Goal: Information Seeking & Learning: Find specific fact

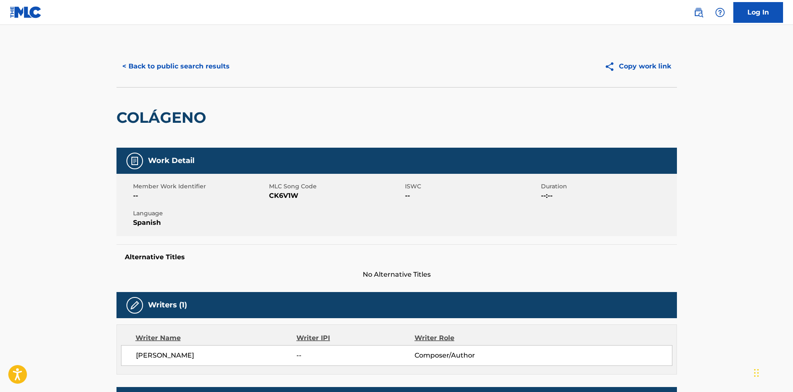
drag, startPoint x: 218, startPoint y: 66, endPoint x: 216, endPoint y: 81, distance: 14.7
click at [218, 66] on button "< Back to public search results" at bounding box center [176, 66] width 119 height 21
click at [183, 69] on button "< Back to public search results" at bounding box center [176, 66] width 119 height 21
click at [183, 68] on button "< Back to public search results" at bounding box center [176, 66] width 119 height 21
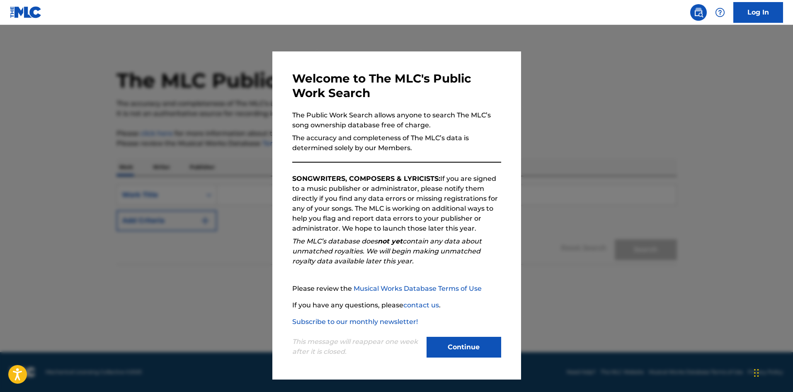
click at [460, 342] on button "Continue" at bounding box center [464, 347] width 75 height 21
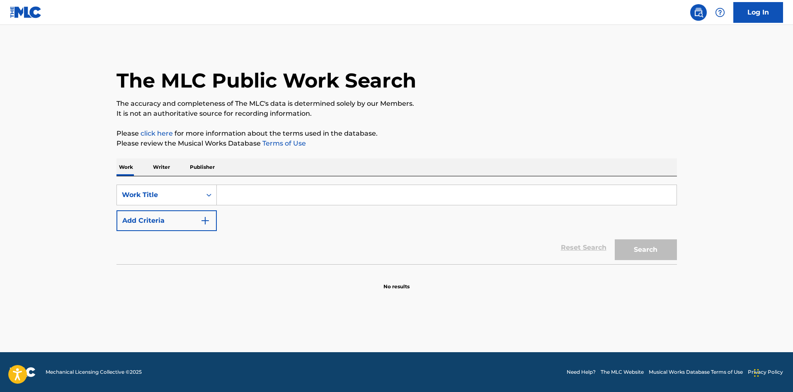
click at [244, 186] on input "Search Form" at bounding box center [447, 195] width 460 height 20
paste input "Feliz [PERSON_NAME] [PERSON_NAME]"
drag, startPoint x: 341, startPoint y: 193, endPoint x: 369, endPoint y: 196, distance: 27.5
click at [369, 196] on input "Feliz [PERSON_NAME] [PERSON_NAME]" at bounding box center [447, 195] width 460 height 20
type input "[PERSON_NAME] [PERSON_NAME]"
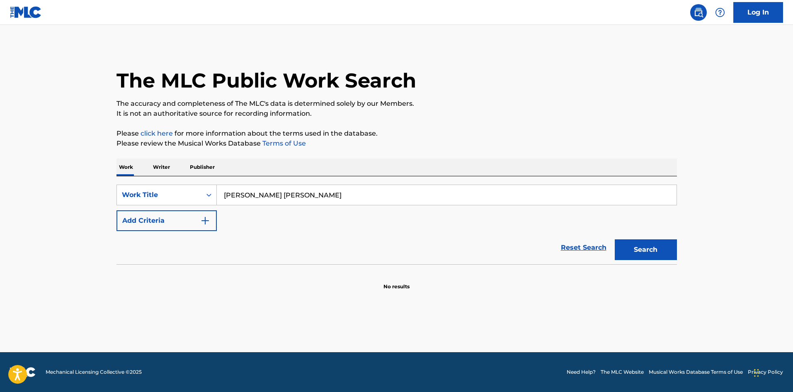
click at [212, 222] on button "Add Criteria" at bounding box center [167, 220] width 100 height 21
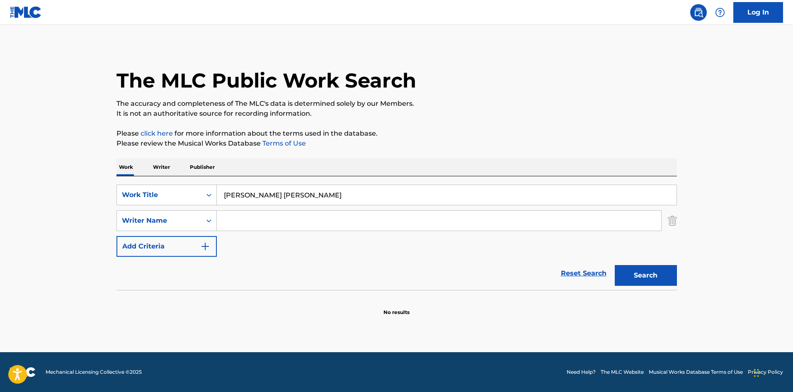
drag, startPoint x: 238, startPoint y: 226, endPoint x: 262, endPoint y: 204, distance: 31.4
click at [238, 225] on input "Search Form" at bounding box center [439, 221] width 444 height 20
paste input "[PERSON_NAME]"
type input "[PERSON_NAME]"
drag, startPoint x: 402, startPoint y: 216, endPoint x: 437, endPoint y: 222, distance: 35.2
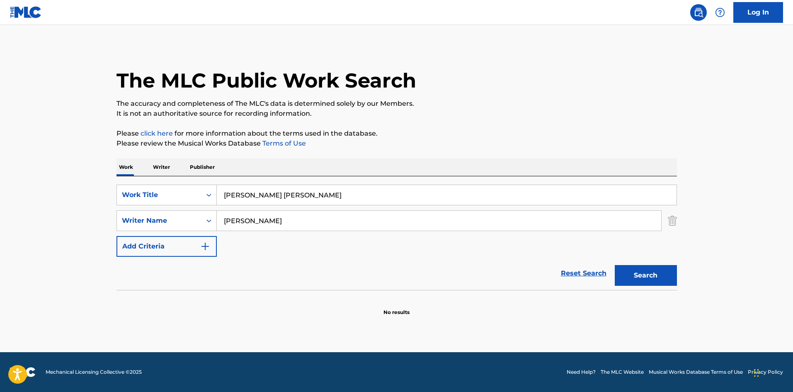
click at [435, 222] on div "SearchWithCriteriae7c69d64-0bcb-4f5a-a197-8f0417415b56 Work Title [PERSON_NAME]…" at bounding box center [397, 221] width 561 height 72
type input "Feliz"
click at [631, 270] on button "Search" at bounding box center [646, 275] width 62 height 21
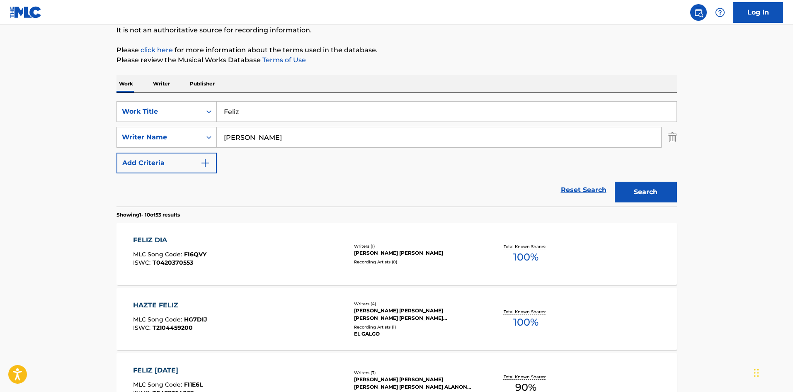
scroll to position [166, 0]
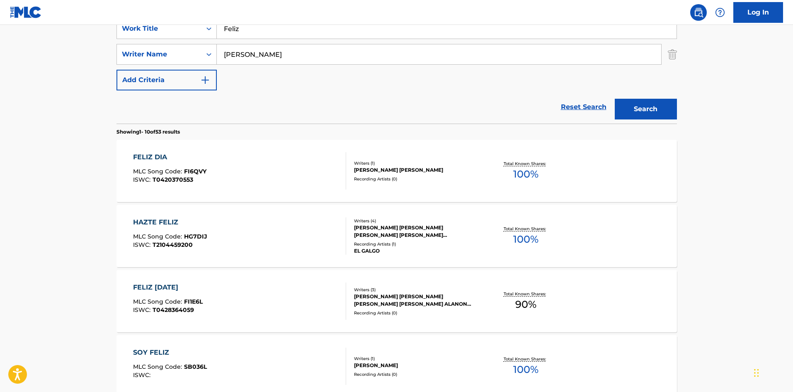
click at [240, 54] on input "[PERSON_NAME]" at bounding box center [439, 54] width 444 height 20
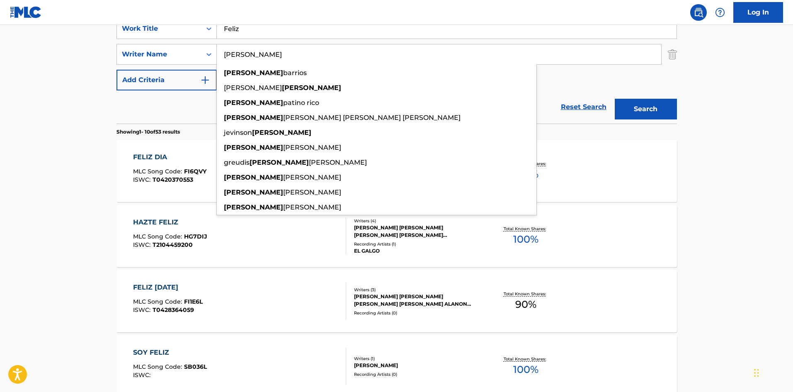
click at [241, 53] on input "[PERSON_NAME]" at bounding box center [439, 54] width 444 height 20
paste input "[PERSON_NAME]"
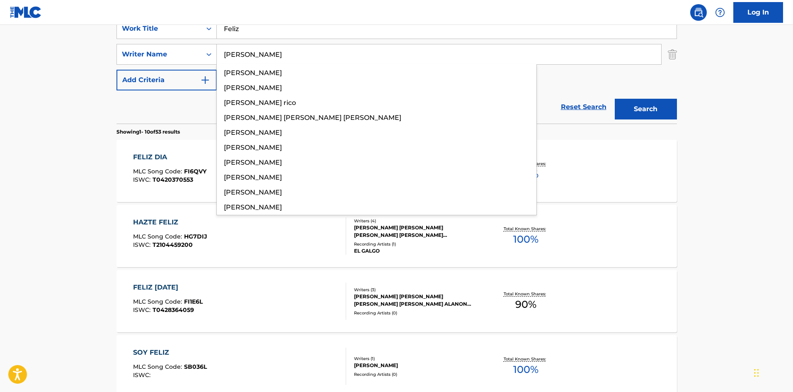
click at [620, 105] on button "Search" at bounding box center [646, 109] width 62 height 21
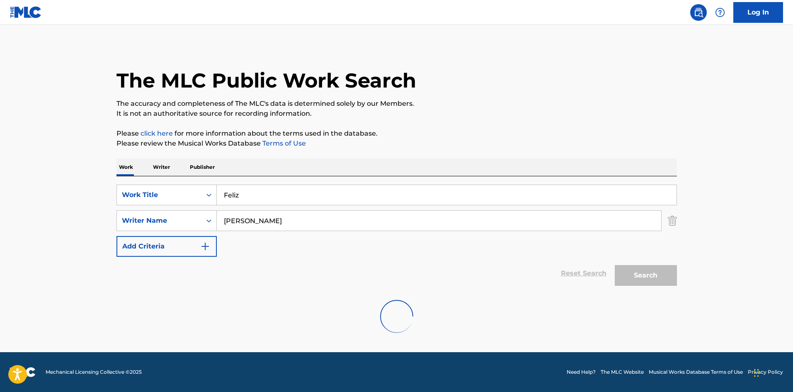
scroll to position [0, 0]
click at [235, 219] on input "[PERSON_NAME]" at bounding box center [439, 221] width 444 height 20
click at [236, 218] on input "[PERSON_NAME]" at bounding box center [439, 221] width 444 height 20
paste input "Gamoneda"
drag, startPoint x: 165, startPoint y: 195, endPoint x: 146, endPoint y: 193, distance: 20.0
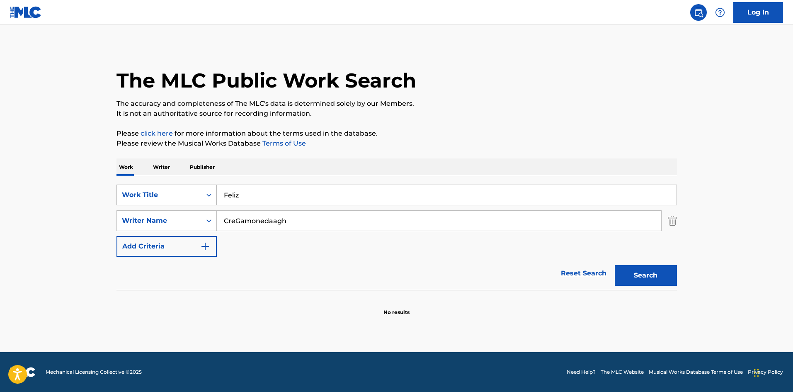
click at [146, 193] on div "SearchWithCriteriae7c69d64-0bcb-4f5a-a197-8f0417415b56 Work Title Feliz SearchW…" at bounding box center [397, 221] width 561 height 72
paste input "Gamoneda"
click at [443, 136] on p "Please click here for more information about the terms used in the database." at bounding box center [397, 134] width 561 height 10
click at [634, 268] on button "Search" at bounding box center [646, 275] width 62 height 21
click at [230, 223] on input "Gamoneda" at bounding box center [439, 221] width 444 height 20
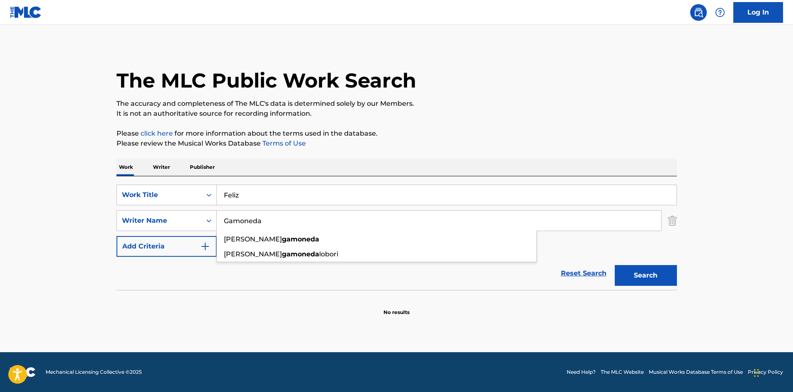
click at [230, 223] on input "Gamoneda" at bounding box center [439, 221] width 444 height 20
paste input "[PERSON_NAME]"
type input "[PERSON_NAME]"
click at [644, 271] on button "Search" at bounding box center [646, 275] width 62 height 21
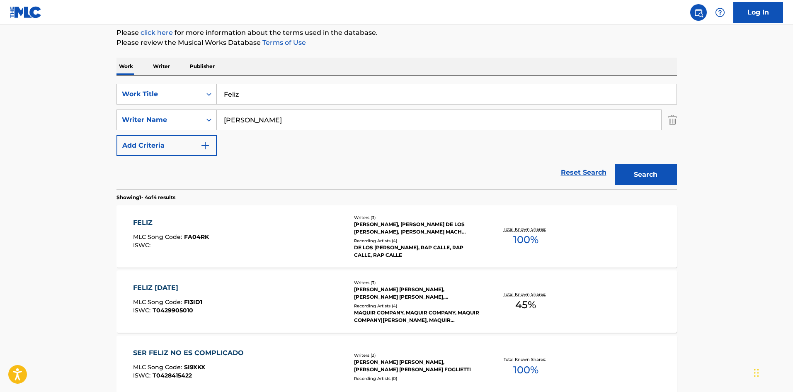
scroll to position [102, 0]
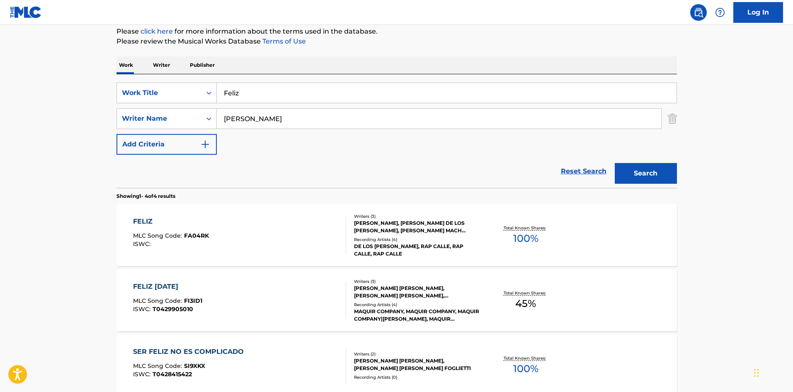
click at [292, 229] on div "FELIZ MLC Song Code : FA04RK ISWC :" at bounding box center [239, 234] width 213 height 37
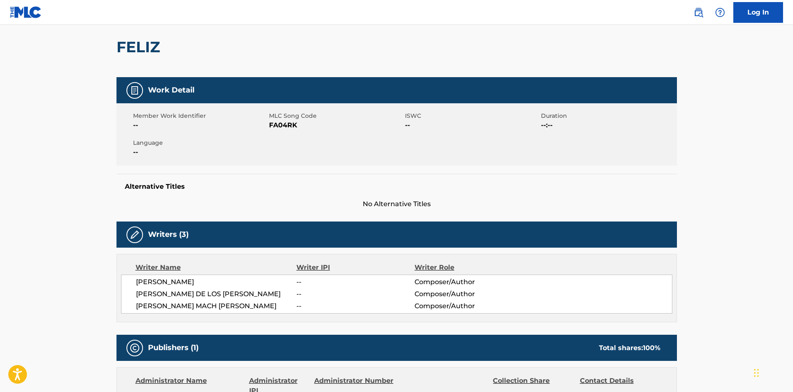
scroll to position [22, 0]
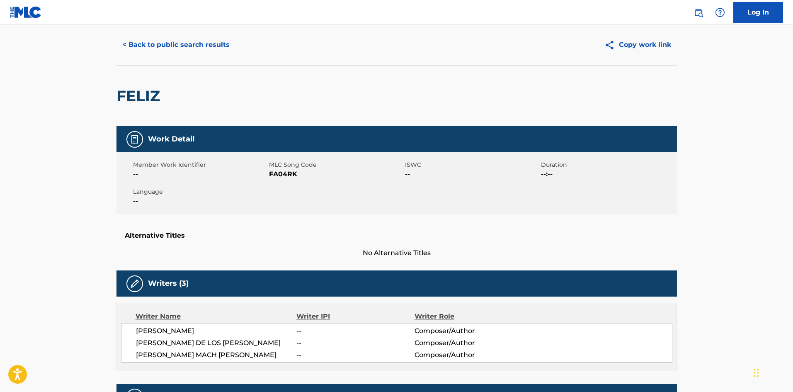
click at [212, 50] on button "< Back to public search results" at bounding box center [176, 44] width 119 height 21
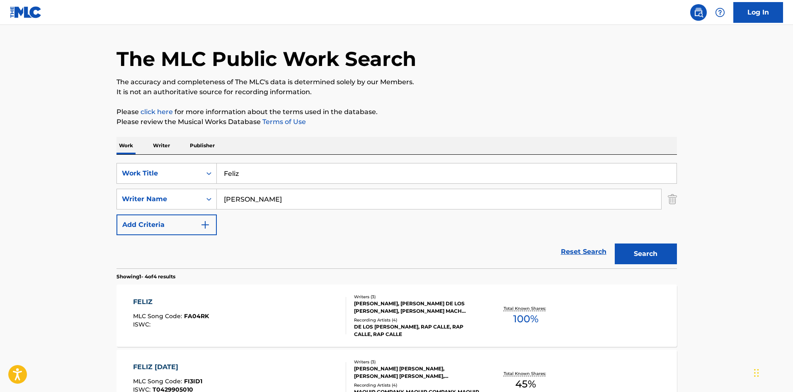
scroll to position [102, 0]
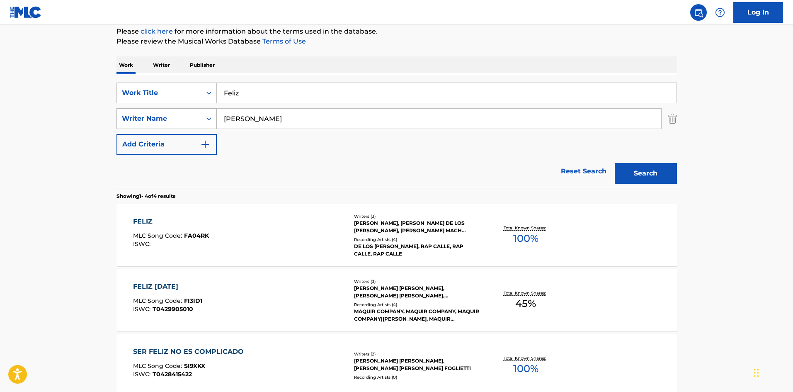
drag, startPoint x: 254, startPoint y: 119, endPoint x: 198, endPoint y: 113, distance: 56.2
click at [198, 113] on div "SearchWithCriteriaa9284f2b-9ab7-470a-bab6-1efc7de1542f Writer Name [PERSON_NAME]" at bounding box center [397, 118] width 561 height 21
paste input "lonso"
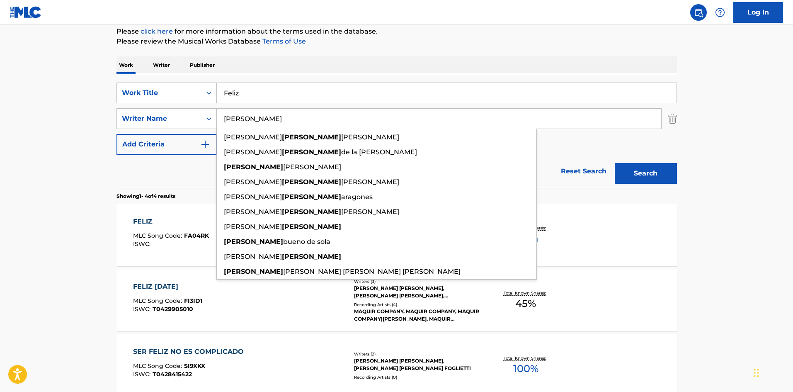
type input "[PERSON_NAME]"
click at [649, 176] on button "Search" at bounding box center [646, 173] width 62 height 21
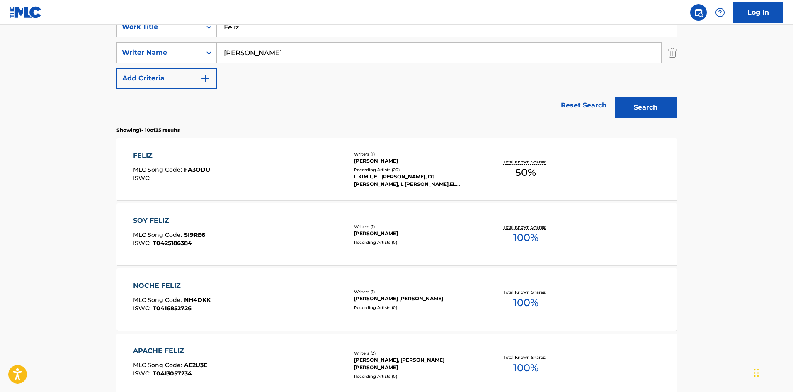
scroll to position [126, 0]
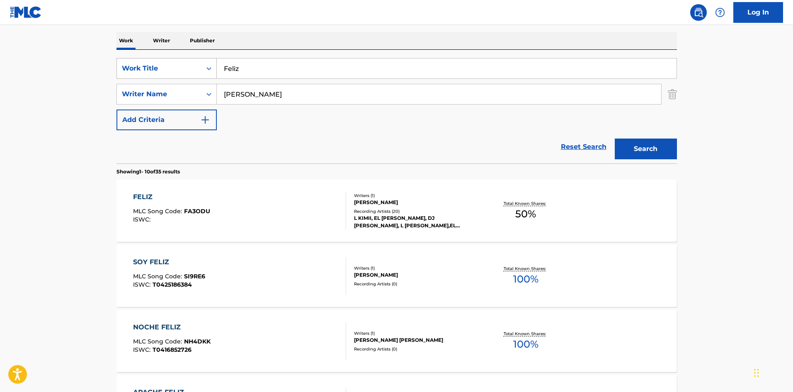
drag, startPoint x: 232, startPoint y: 66, endPoint x: 187, endPoint y: 64, distance: 44.8
click at [187, 64] on div "SearchWithCriteriae7c69d64-0bcb-4f5a-a197-8f0417415b56 Work Title Feliz" at bounding box center [397, 68] width 561 height 21
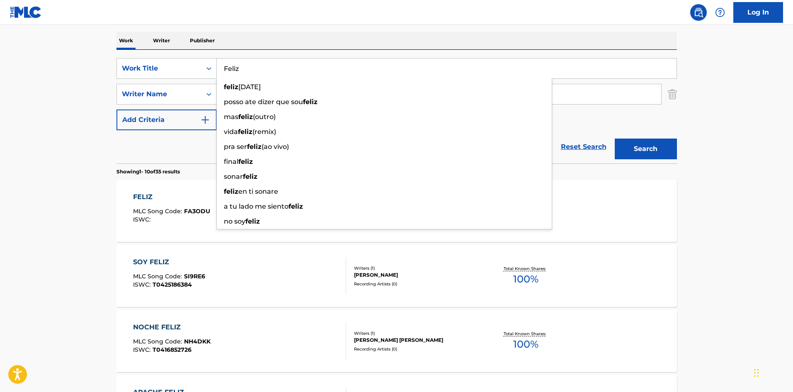
click at [552, 32] on div "Work Writer Publisher" at bounding box center [397, 40] width 561 height 17
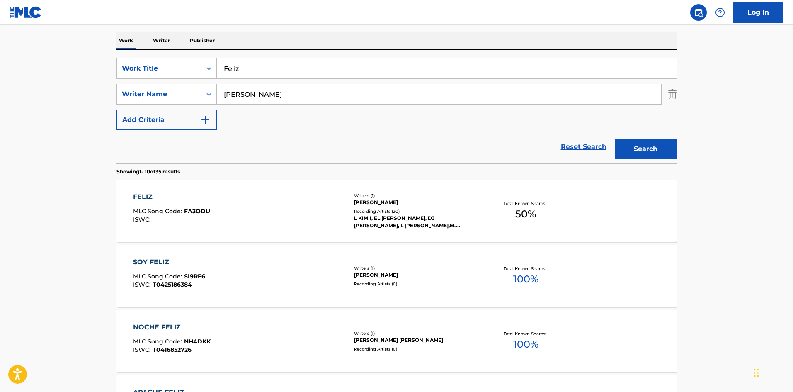
click at [267, 209] on div "FELIZ MLC Song Code : FA3ODU ISWC :" at bounding box center [239, 210] width 213 height 37
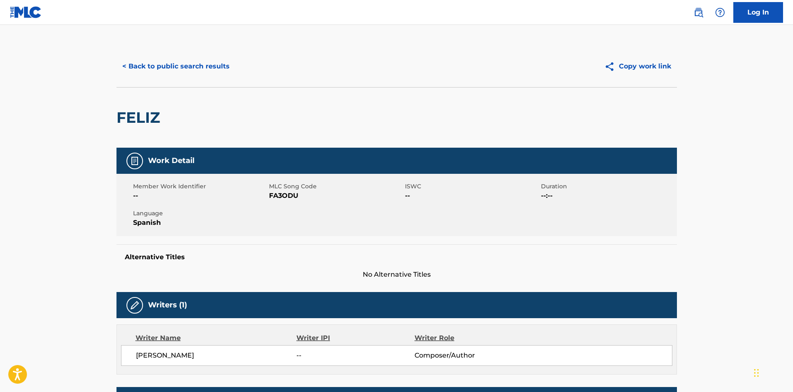
click at [284, 197] on span "FA3ODU" at bounding box center [336, 196] width 134 height 10
copy span "FA3ODU"
click at [210, 64] on button "< Back to public search results" at bounding box center [176, 66] width 119 height 21
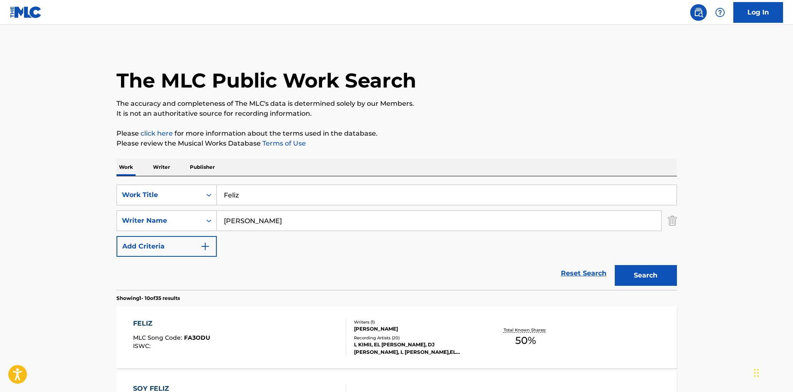
scroll to position [126, 0]
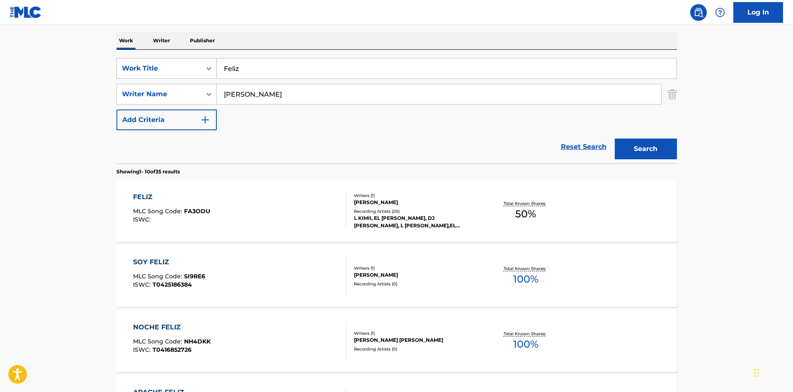
click at [184, 61] on div "SearchWithCriteriae7c69d64-0bcb-4f5a-a197-8f0417415b56 Work Title Feliz" at bounding box center [397, 68] width 561 height 21
paste input "Intro"
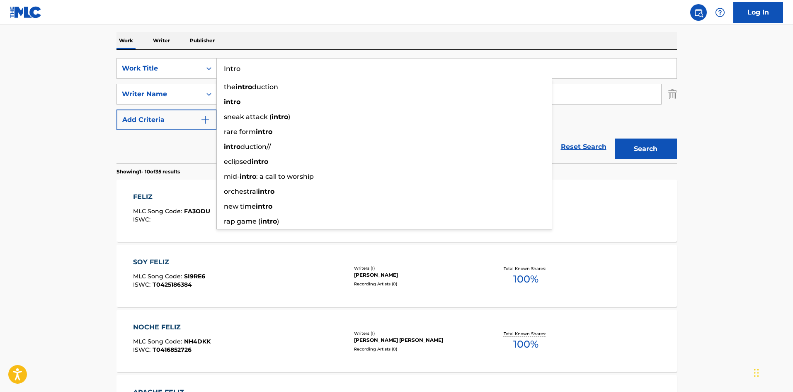
type input "Intro"
click at [637, 147] on button "Search" at bounding box center [646, 148] width 62 height 21
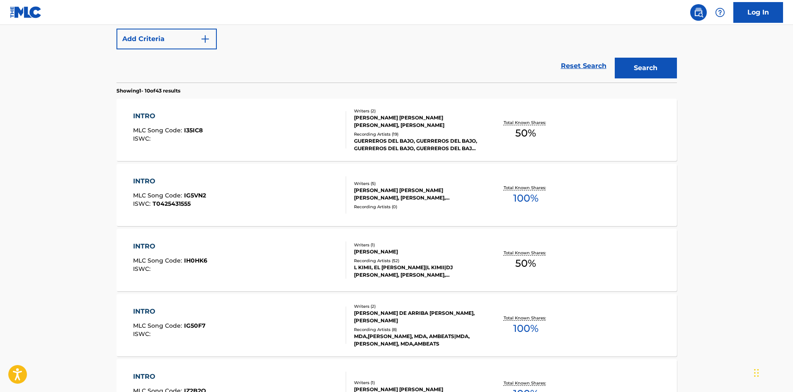
scroll to position [249, 0]
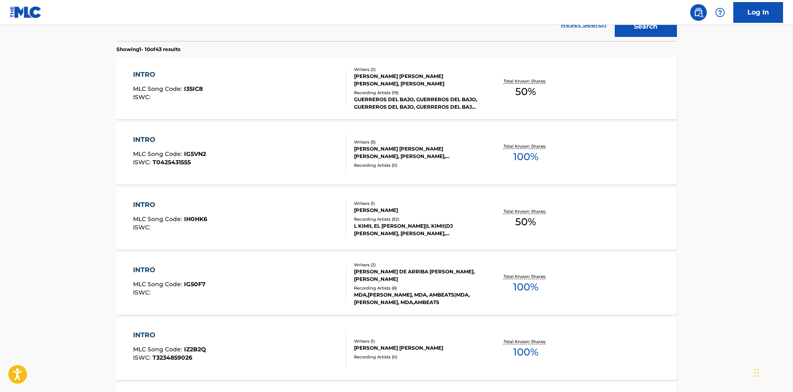
click at [331, 209] on div "INTRO MLC Song Code : IH0HK6 ISWC :" at bounding box center [239, 218] width 213 height 37
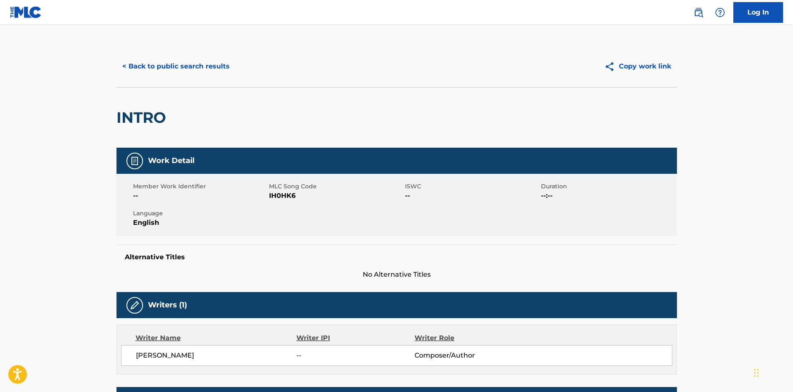
click at [190, 71] on button "< Back to public search results" at bounding box center [176, 66] width 119 height 21
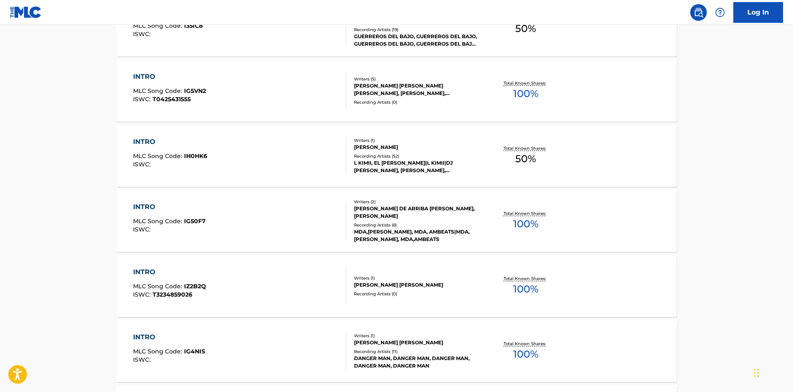
scroll to position [307, 0]
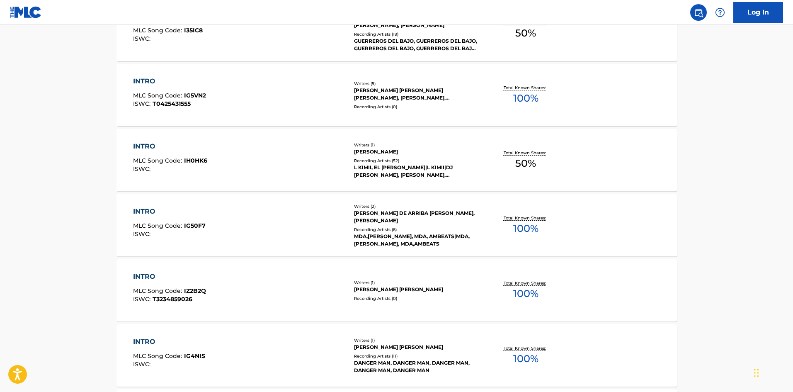
click at [272, 138] on div "INTRO MLC Song Code : IH0HK6 ISWC : Writers ( 1 ) [PERSON_NAME] Recording Artis…" at bounding box center [397, 160] width 561 height 62
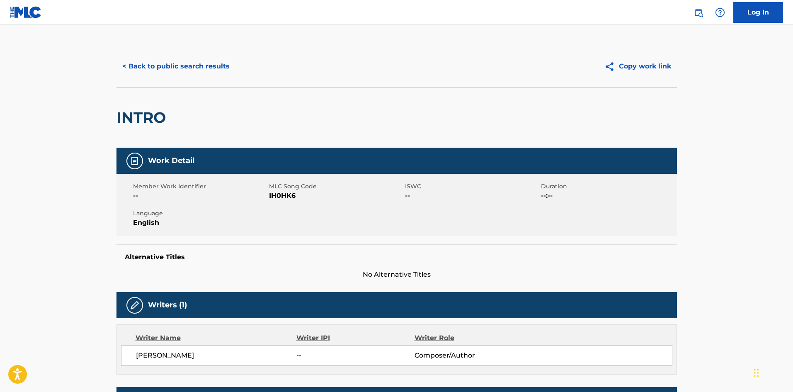
click at [279, 194] on span "IH0HK6" at bounding box center [336, 196] width 134 height 10
copy span "IH0HK6"
click at [219, 64] on button "< Back to public search results" at bounding box center [176, 66] width 119 height 21
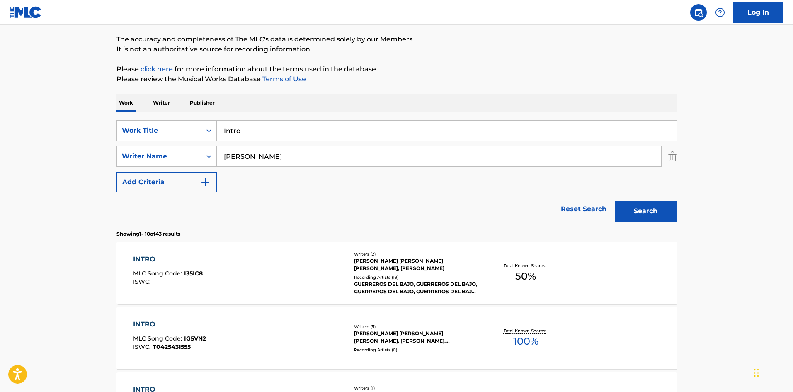
scroll to position [23, 0]
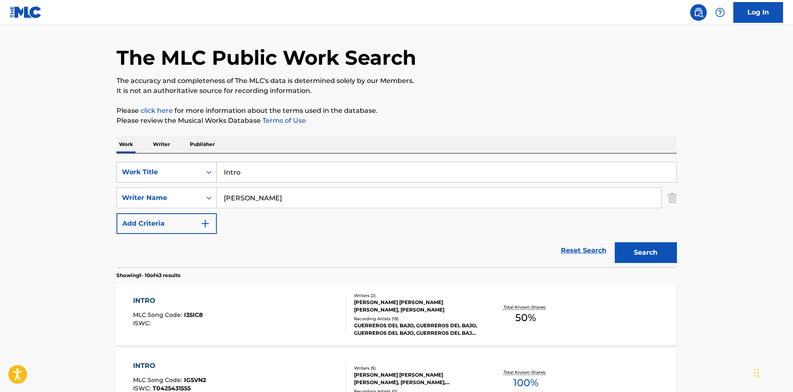
drag, startPoint x: 212, startPoint y: 168, endPoint x: 198, endPoint y: 165, distance: 14.2
click at [211, 168] on div "SearchWithCriteriae7c69d64-0bcb-4f5a-a197-8f0417415b56 Work Title Intro" at bounding box center [397, 172] width 561 height 21
paste input "[GEOGRAPHIC_DATA]"
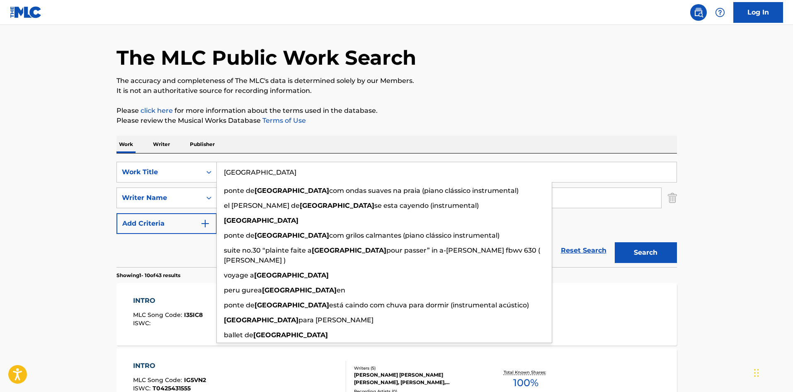
type input "[GEOGRAPHIC_DATA]"
click at [630, 255] on button "Search" at bounding box center [646, 252] width 62 height 21
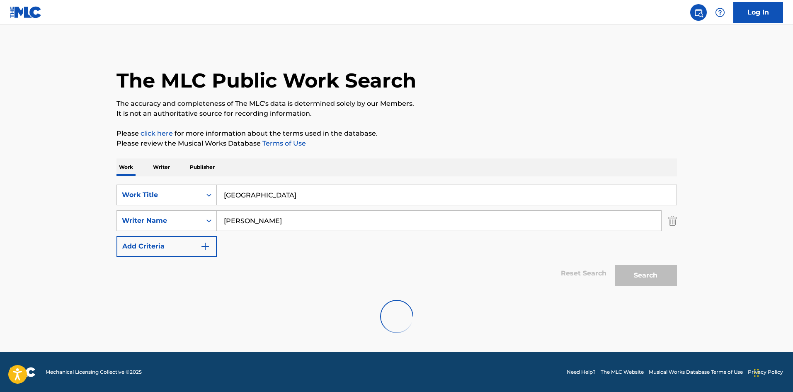
scroll to position [0, 0]
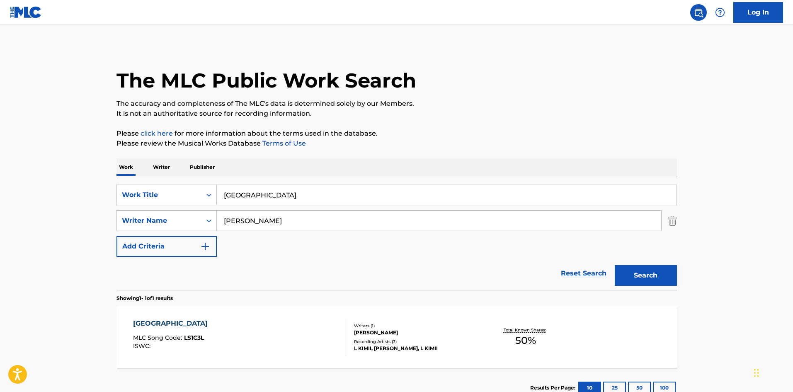
click at [301, 356] on div "LONDRES MLC Song Code : LS1C3L ISWC : Writers ( 1 ) [PERSON_NAME] Recording Art…" at bounding box center [397, 337] width 561 height 62
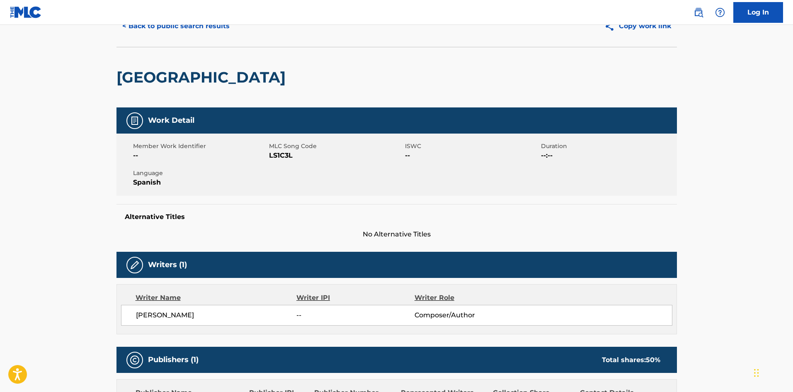
scroll to position [39, 0]
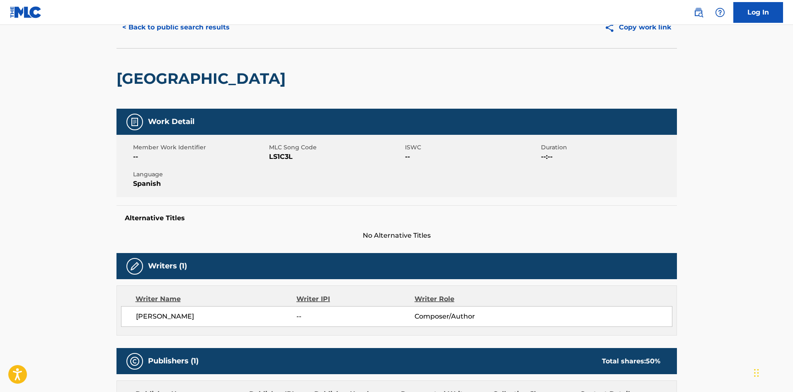
click at [284, 158] on span "LS1C3L" at bounding box center [336, 157] width 134 height 10
copy span "LS1C3L"
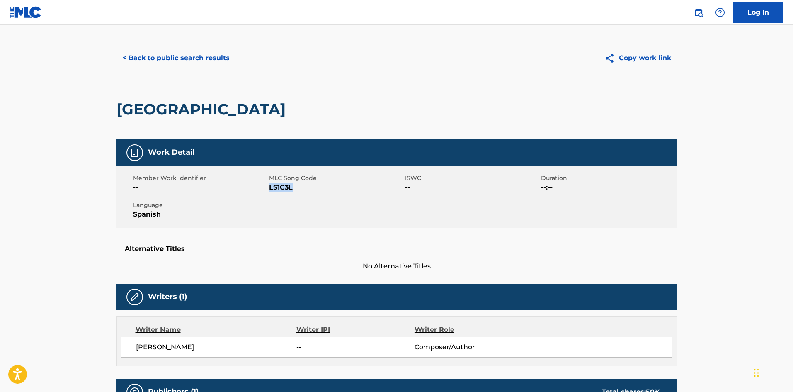
scroll to position [0, 0]
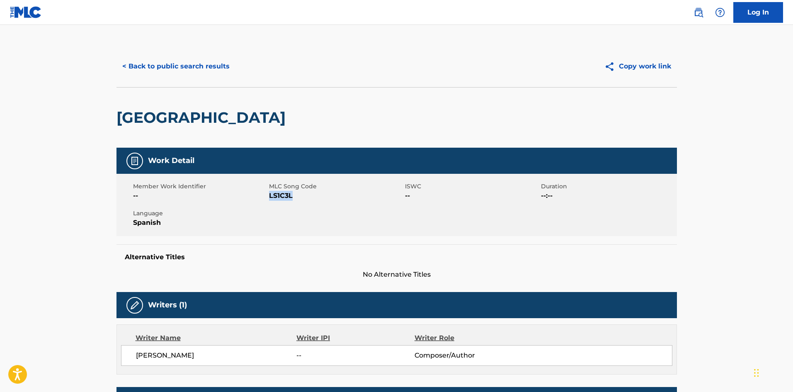
click at [207, 68] on button "< Back to public search results" at bounding box center [176, 66] width 119 height 21
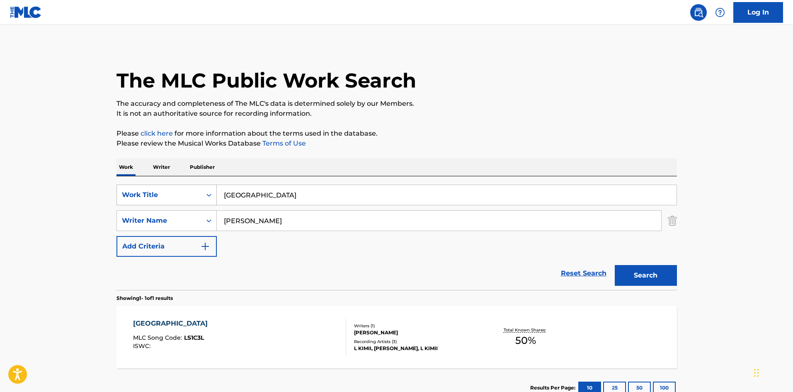
drag, startPoint x: 263, startPoint y: 190, endPoint x: 205, endPoint y: 192, distance: 58.1
click at [205, 192] on div "SearchWithCriteriae7c69d64-0bcb-4f5a-a197-8f0417415b56 Work Title [GEOGRAPHIC_D…" at bounding box center [397, 195] width 561 height 21
paste input "Reggae"
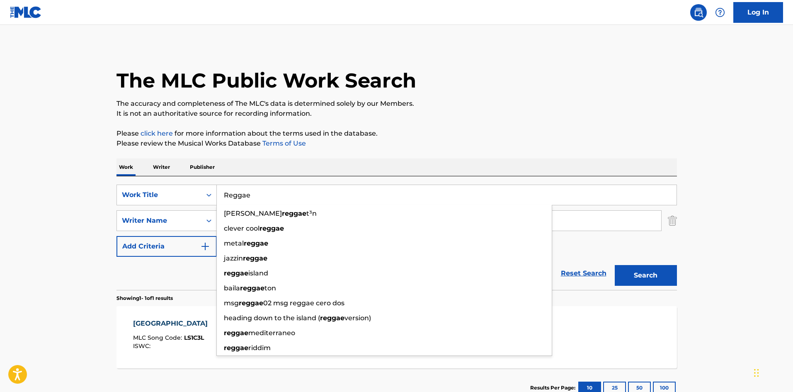
type input "Reggae"
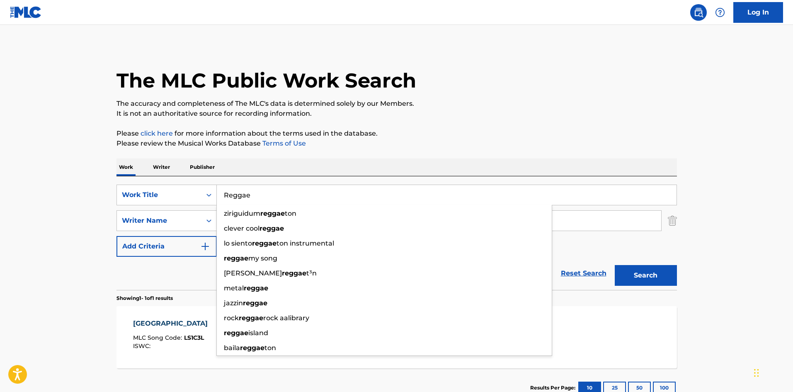
click at [350, 156] on div "The MLC Public Work Search The accuracy and completeness of The MLC's data is d…" at bounding box center [397, 227] width 580 height 362
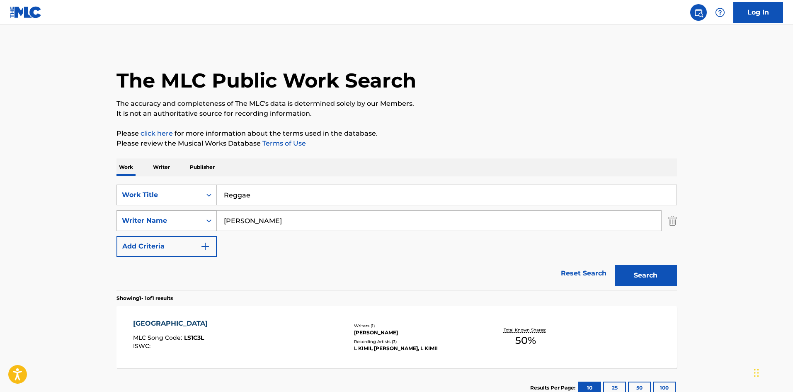
drag, startPoint x: 217, startPoint y: 221, endPoint x: 206, endPoint y: 215, distance: 12.6
click at [206, 215] on div "SearchWithCriteriaa9284f2b-9ab7-470a-bab6-1efc7de1542f Writer Name [PERSON_NAME]" at bounding box center [397, 220] width 561 height 21
paste input "[PERSON_NAME]"
drag, startPoint x: 220, startPoint y: 189, endPoint x: 206, endPoint y: 187, distance: 13.8
click at [206, 187] on div "SearchWithCriteriae7c69d64-0bcb-4f5a-a197-8f0417415b56 Work Title Reggae" at bounding box center [397, 195] width 561 height 21
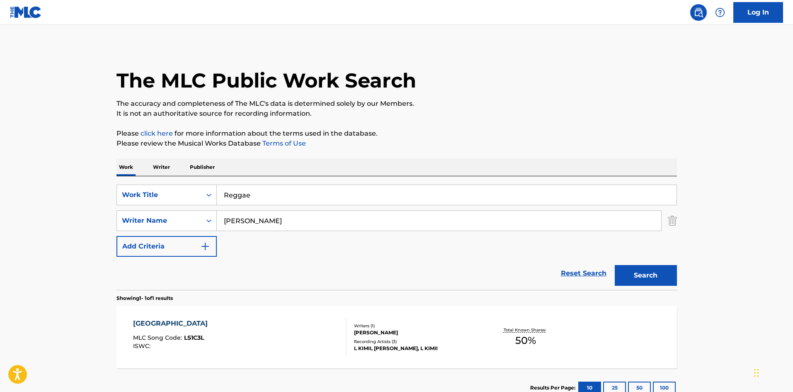
click at [460, 124] on div "The MLC Public Work Search The accuracy and completeness of The MLC's data is d…" at bounding box center [397, 227] width 580 height 362
click at [657, 273] on button "Search" at bounding box center [646, 275] width 62 height 21
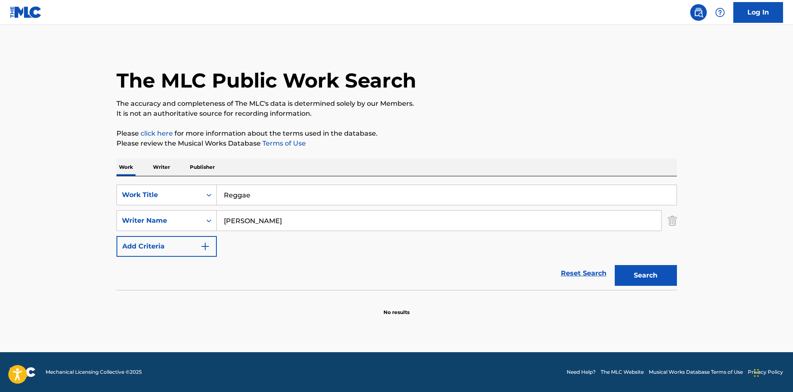
drag, startPoint x: 248, startPoint y: 223, endPoint x: 217, endPoint y: 215, distance: 32.4
click at [217, 215] on input "[PERSON_NAME]" at bounding box center [439, 221] width 444 height 20
paste input "[PERSON_NAME] [PERSON_NAME]"
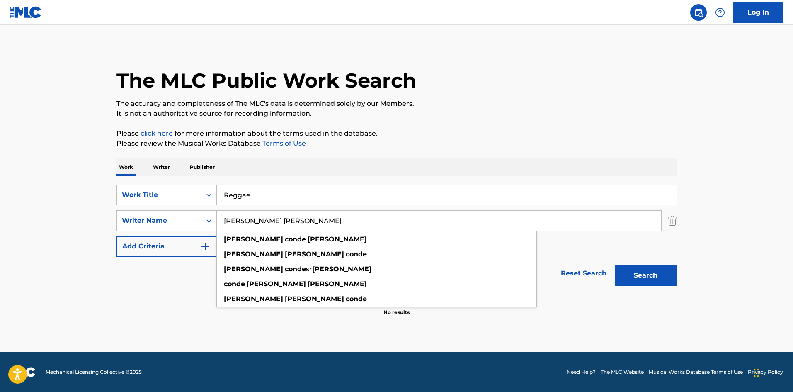
type input "[PERSON_NAME] [PERSON_NAME]"
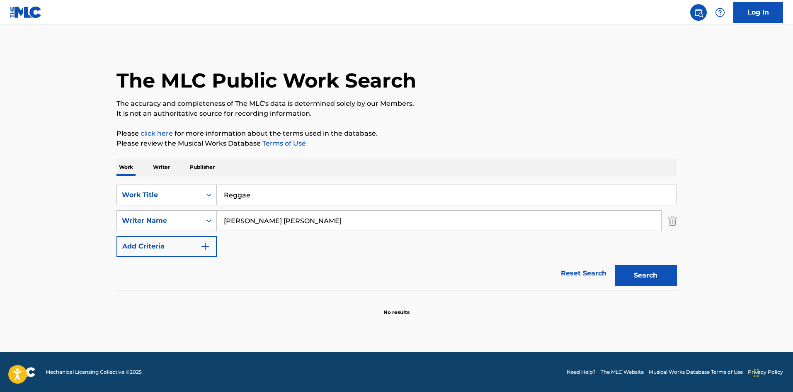
click at [664, 270] on button "Search" at bounding box center [646, 275] width 62 height 21
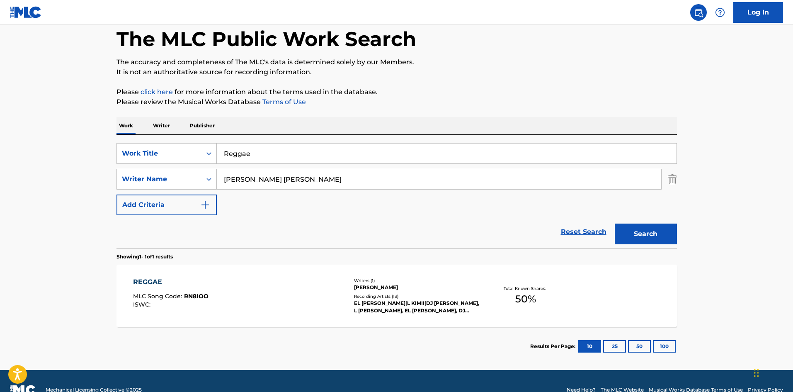
scroll to position [59, 0]
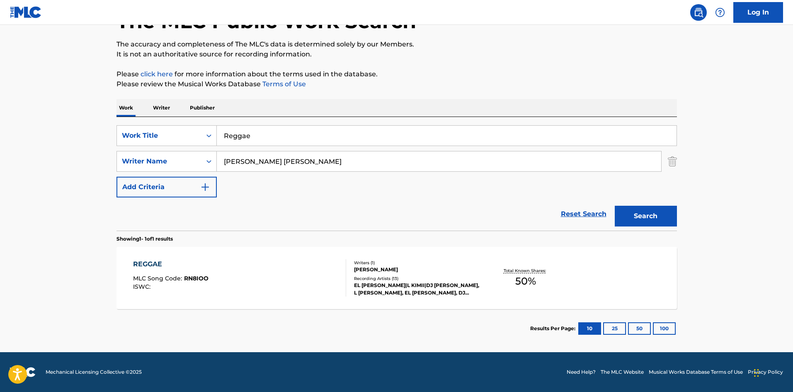
click at [296, 262] on div "REGGAE MLC Song Code : RN8IOO ISWC :" at bounding box center [239, 277] width 213 height 37
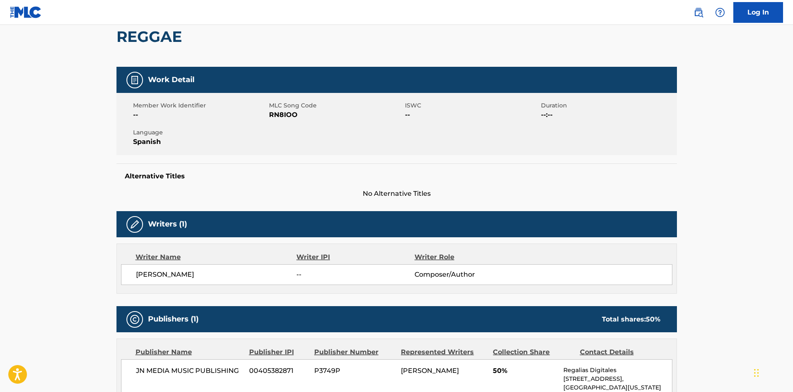
scroll to position [65, 0]
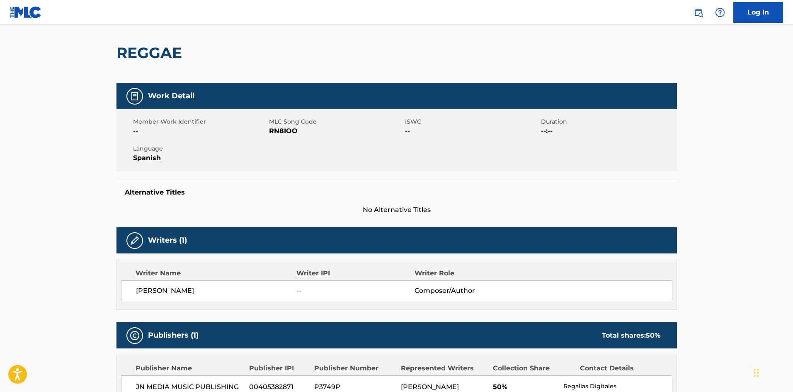
click at [282, 133] on span "RN8IOO" at bounding box center [336, 131] width 134 height 10
copy span "RN8IOO"
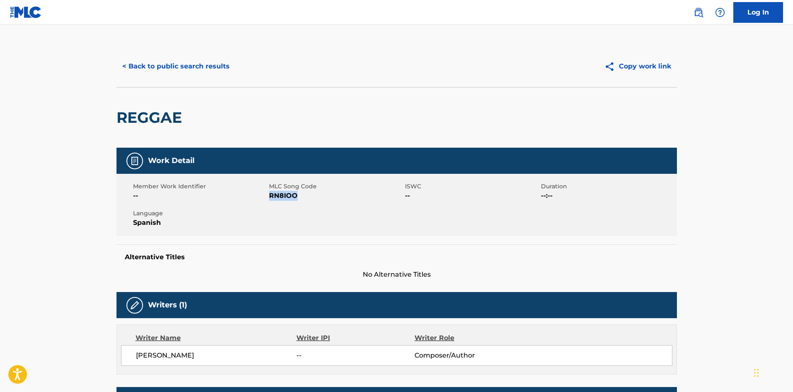
click at [189, 63] on button "< Back to public search results" at bounding box center [176, 66] width 119 height 21
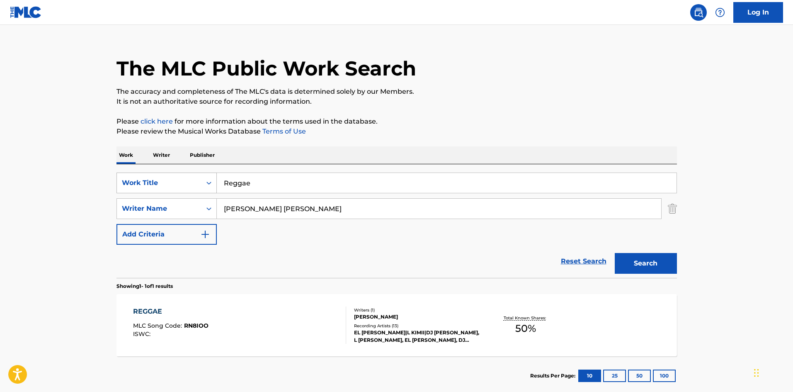
drag, startPoint x: 253, startPoint y: 175, endPoint x: 201, endPoint y: 179, distance: 52.4
click at [201, 179] on div "SearchWithCriteriae7c69d64-0bcb-4f5a-a197-8f0417415b56 Work Title Reggae" at bounding box center [397, 182] width 561 height 21
paste input "ico Rico"
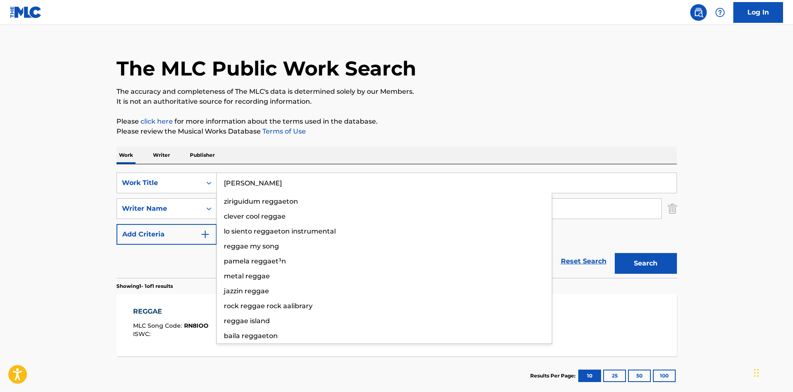
type input "[PERSON_NAME]"
click at [488, 117] on p "Please click here for more information about the terms used in the database." at bounding box center [397, 122] width 561 height 10
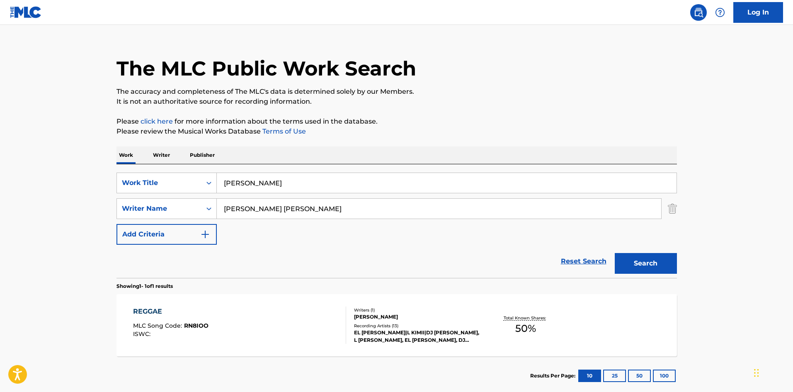
click at [653, 257] on button "Search" at bounding box center [646, 263] width 62 height 21
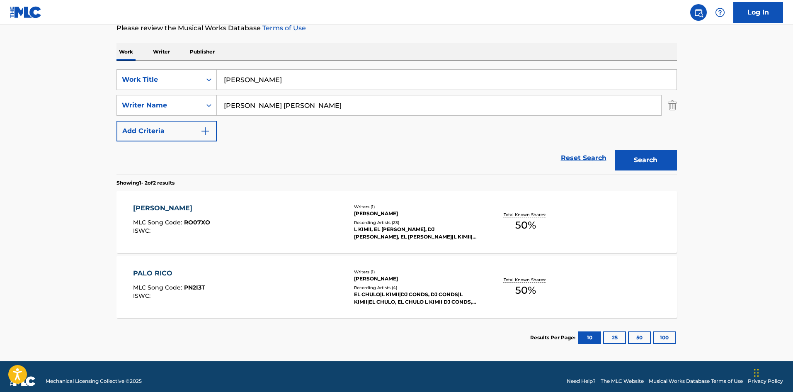
scroll to position [124, 0]
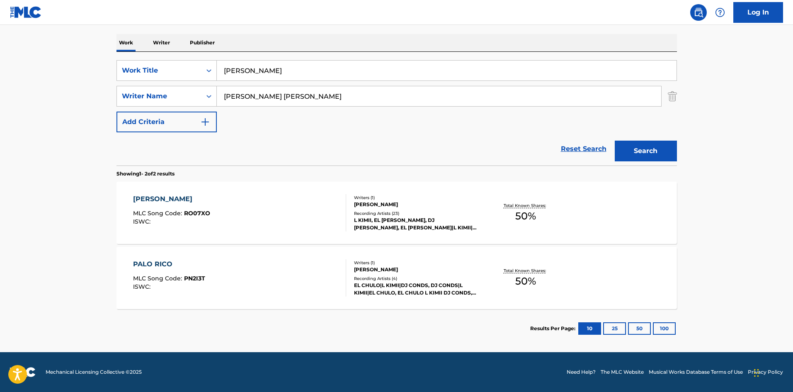
click at [302, 226] on div "RICO RICO MLC Song Code : RO07XO ISWC :" at bounding box center [239, 212] width 213 height 37
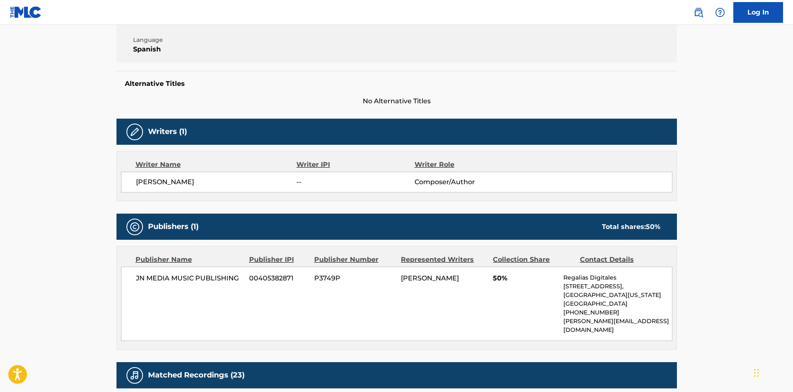
scroll to position [71, 0]
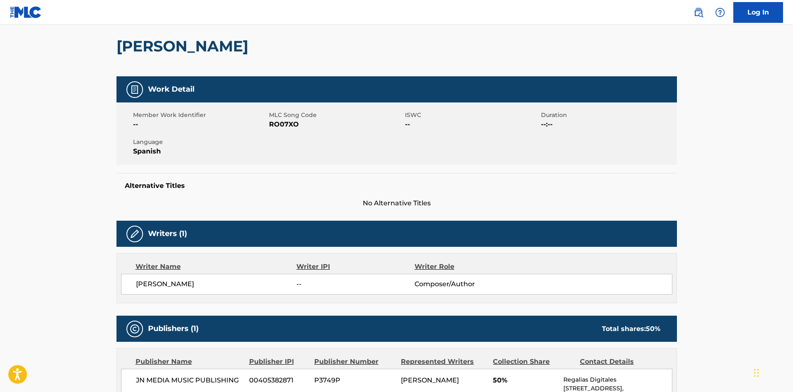
click at [292, 125] on span "RO07XO" at bounding box center [336, 124] width 134 height 10
click at [292, 124] on span "RO07XO" at bounding box center [336, 124] width 134 height 10
copy span "RO07XO"
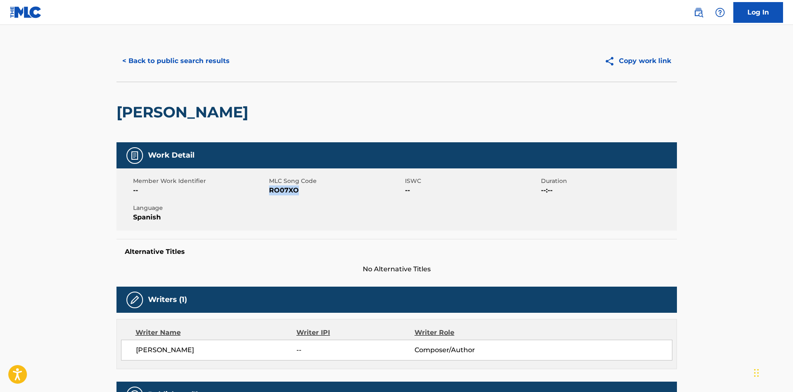
scroll to position [0, 0]
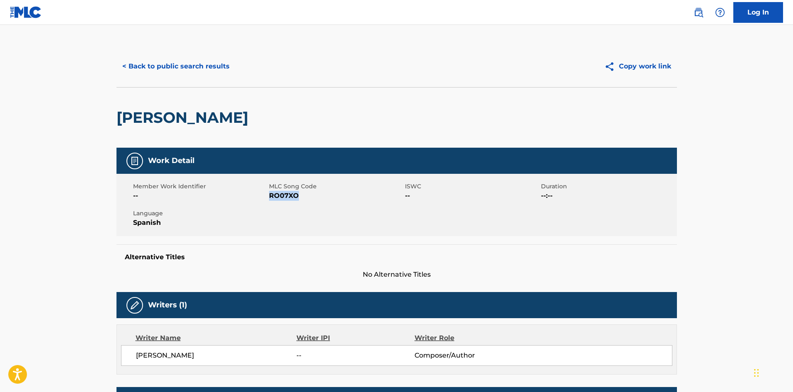
click at [180, 68] on button "< Back to public search results" at bounding box center [176, 66] width 119 height 21
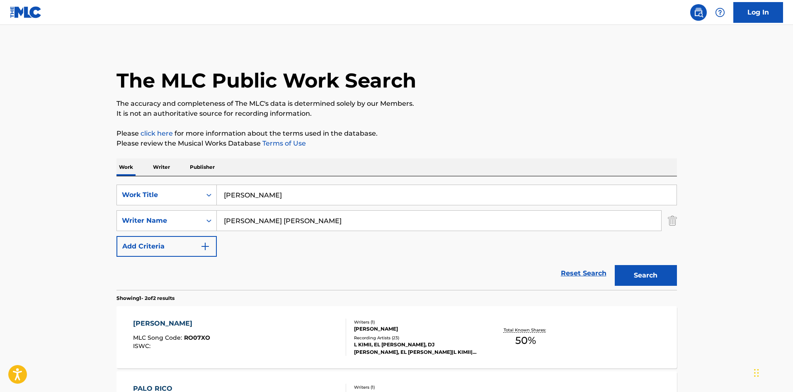
scroll to position [77, 0]
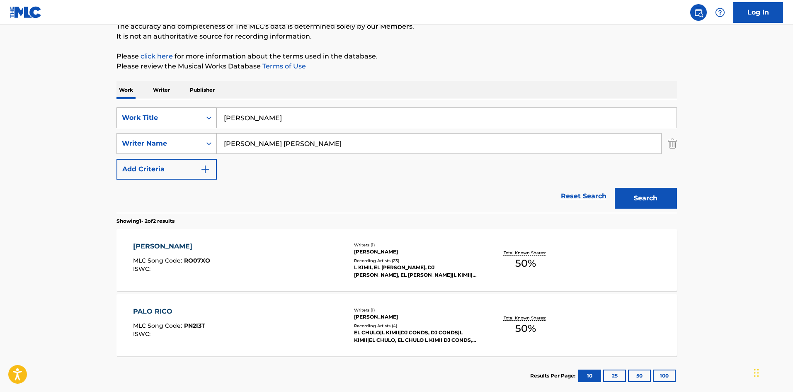
drag, startPoint x: 257, startPoint y: 120, endPoint x: 214, endPoint y: 116, distance: 43.4
click at [214, 116] on div "SearchWithCriteriae7c69d64-0bcb-4f5a-a197-8f0417415b56 Work Title [PERSON_NAME]" at bounding box center [397, 117] width 561 height 21
paste input "Se Intrigó"
click at [658, 191] on button "Search" at bounding box center [646, 198] width 62 height 21
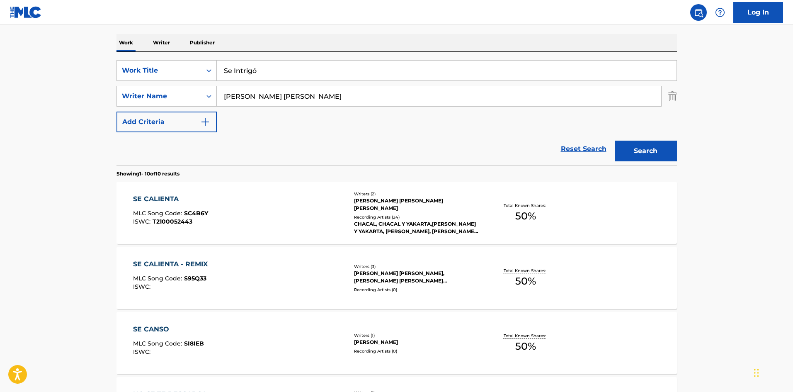
scroll to position [83, 0]
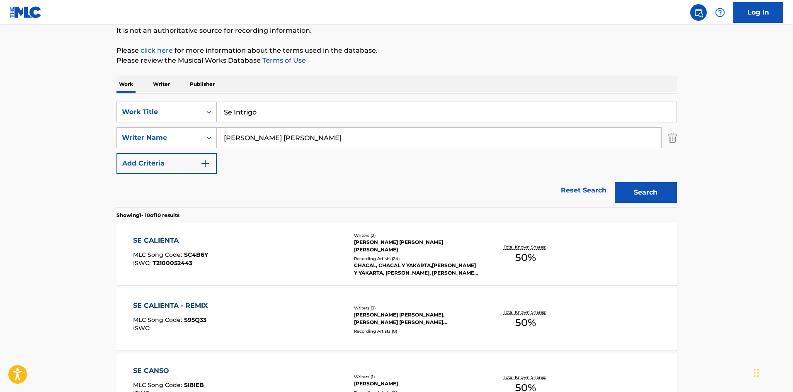
drag, startPoint x: 253, startPoint y: 111, endPoint x: 257, endPoint y: 113, distance: 4.8
click at [257, 113] on input "Se Intrigó" at bounding box center [447, 112] width 460 height 20
type input "Se Intrigo"
click at [615, 182] on button "Search" at bounding box center [646, 192] width 62 height 21
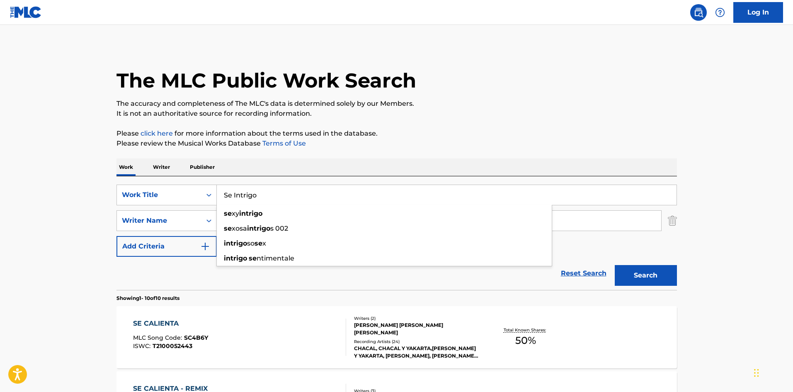
click at [554, 91] on div "The MLC Public Work Search" at bounding box center [397, 76] width 561 height 61
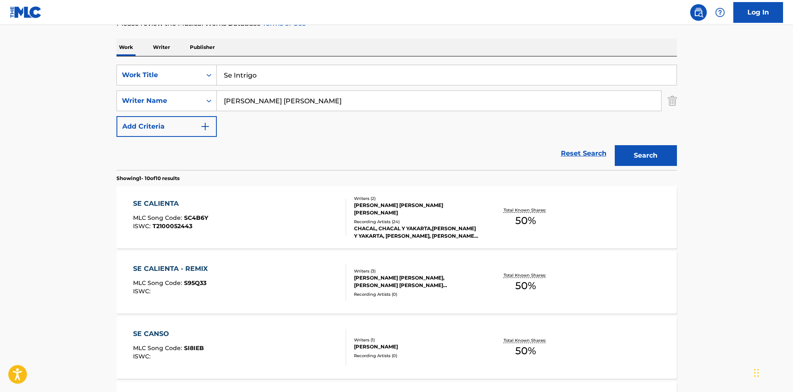
scroll to position [123, 0]
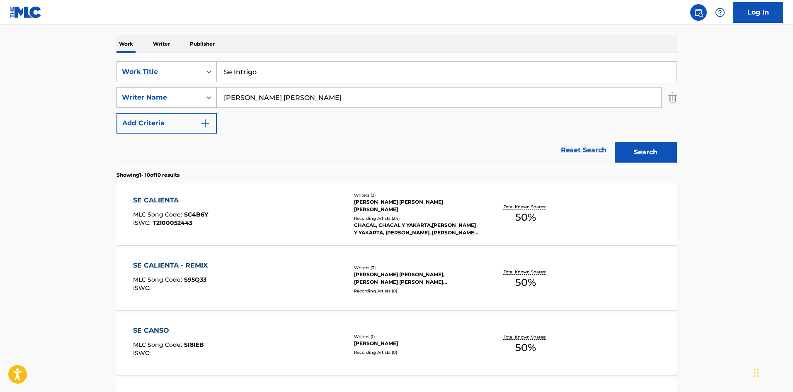
drag, startPoint x: 271, startPoint y: 96, endPoint x: 215, endPoint y: 95, distance: 56.4
click at [215, 95] on div "SearchWithCriteriaa9284f2b-9ab7-470a-bab6-1efc7de1542f Writer Name [PERSON_NAME…" at bounding box center [397, 97] width 561 height 21
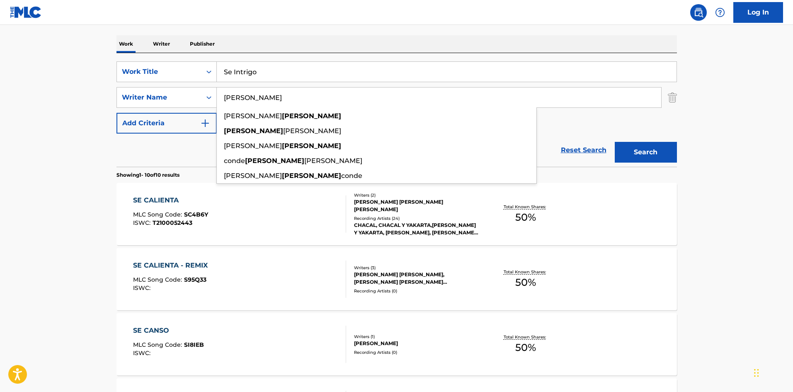
type input "[PERSON_NAME]"
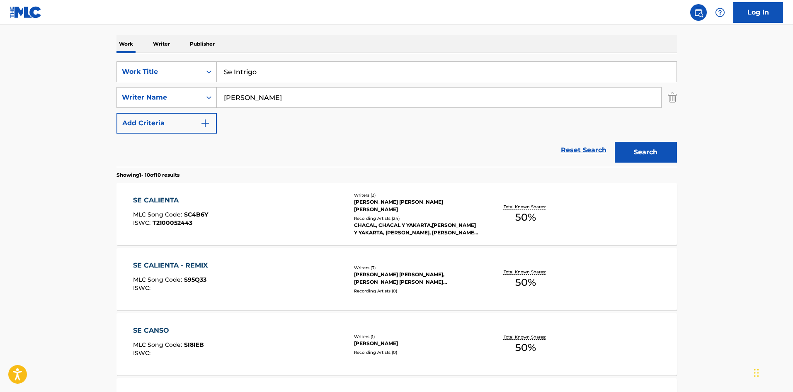
click at [654, 145] on button "Search" at bounding box center [646, 152] width 62 height 21
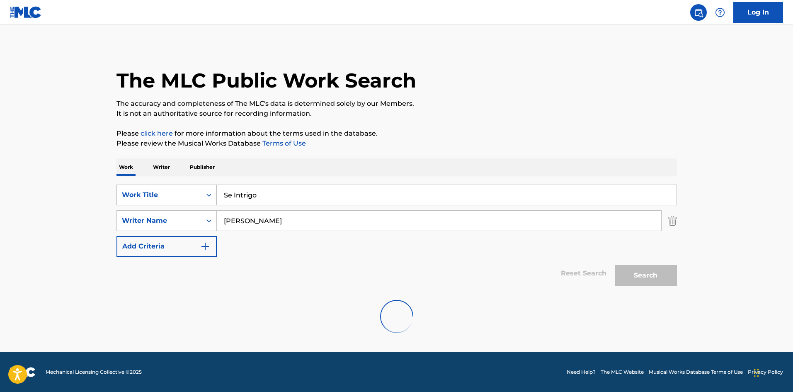
drag, startPoint x: 253, startPoint y: 193, endPoint x: 189, endPoint y: 193, distance: 64.3
click at [189, 193] on div "SearchWithCriteriae7c69d64-0bcb-4f5a-a197-8f0417415b56 Work Title Se Intrigo" at bounding box center [397, 195] width 561 height 21
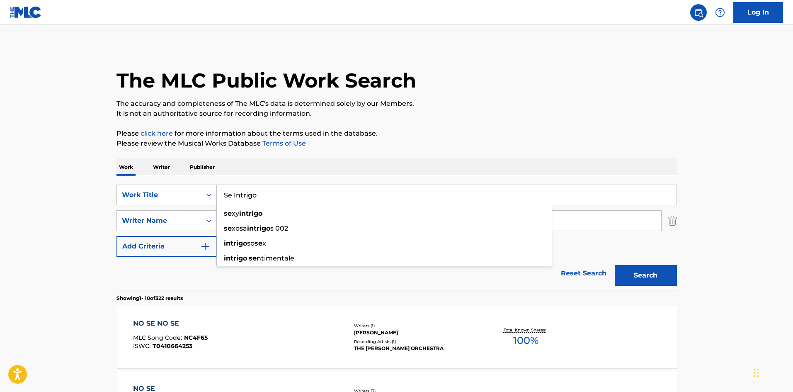
drag, startPoint x: 383, startPoint y: 164, endPoint x: 226, endPoint y: 210, distance: 163.5
click at [383, 163] on div "Work Writer Publisher" at bounding box center [397, 166] width 561 height 17
drag, startPoint x: 255, startPoint y: 196, endPoint x: 245, endPoint y: 165, distance: 32.1
click at [199, 194] on div "SearchWithCriteriae7c69d64-0bcb-4f5a-a197-8f0417415b56 Work Title Se Intrigo" at bounding box center [397, 195] width 561 height 21
click at [526, 100] on p "The accuracy and completeness of The MLC's data is determined solely by our Mem…" at bounding box center [397, 104] width 561 height 10
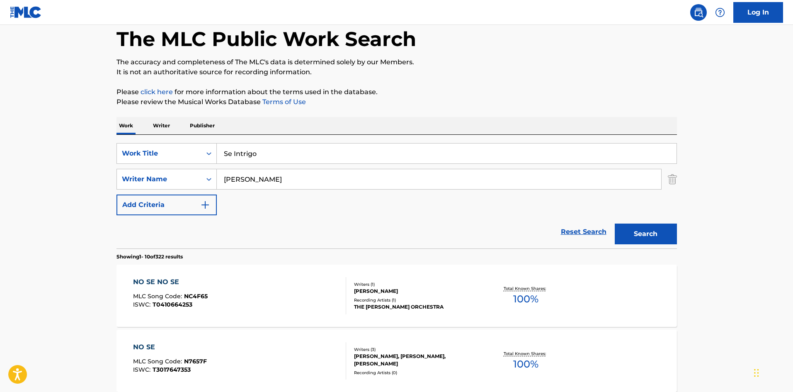
scroll to position [83, 0]
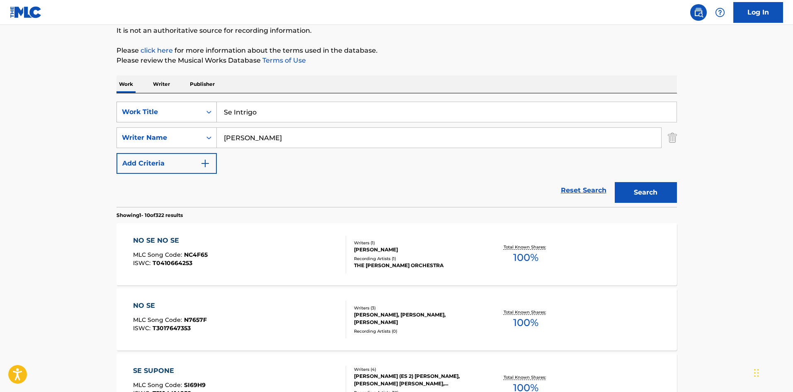
drag, startPoint x: 219, startPoint y: 104, endPoint x: 211, endPoint y: 104, distance: 8.3
click at [211, 104] on div "SearchWithCriteriae7c69d64-0bcb-4f5a-a197-8f0417415b56 Work Title Se Intrigo" at bounding box center [397, 112] width 561 height 21
paste input "in Ti"
type input "Sin Ti"
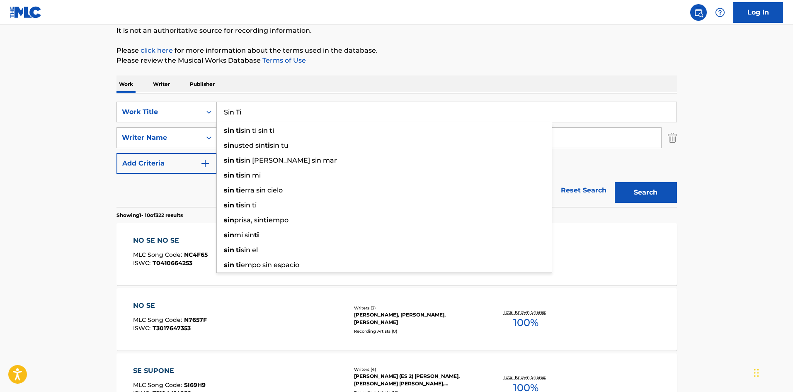
click at [332, 76] on div "Work Writer Publisher" at bounding box center [397, 83] width 561 height 17
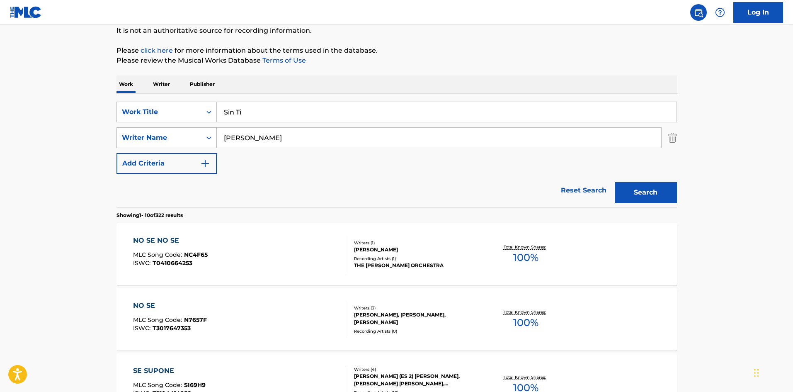
drag, startPoint x: 250, startPoint y: 136, endPoint x: 204, endPoint y: 136, distance: 46.9
click at [204, 136] on div "SearchWithCriteriaa9284f2b-9ab7-470a-bab6-1efc7de1542f Writer Name [PERSON_NAME]" at bounding box center [397, 137] width 561 height 21
paste input "[PERSON_NAME]"
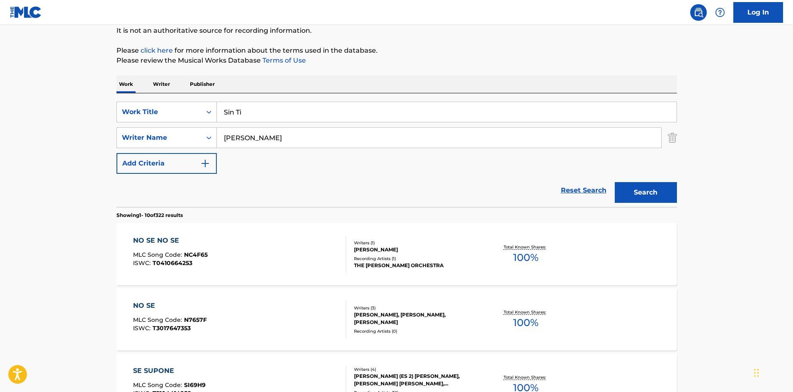
click at [626, 193] on button "Search" at bounding box center [646, 192] width 62 height 21
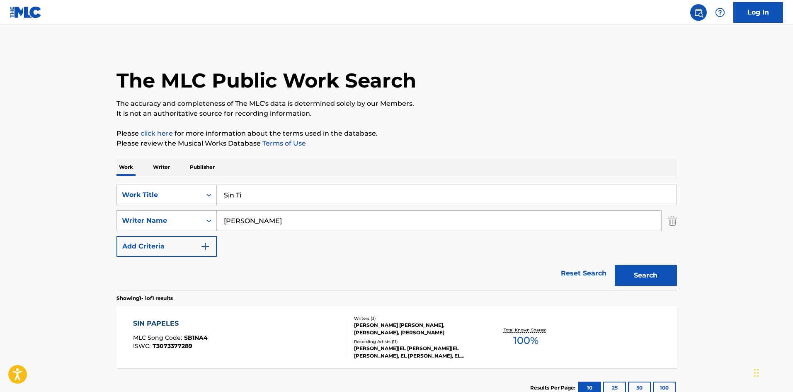
scroll to position [59, 0]
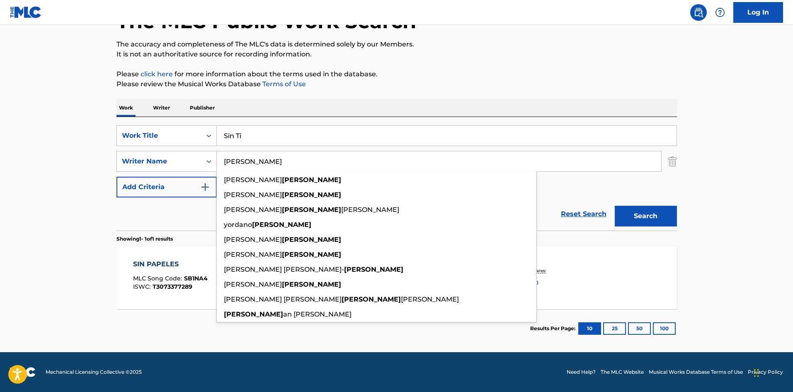
click at [238, 157] on input "[PERSON_NAME]" at bounding box center [439, 161] width 444 height 20
paste input "[PERSON_NAME]"
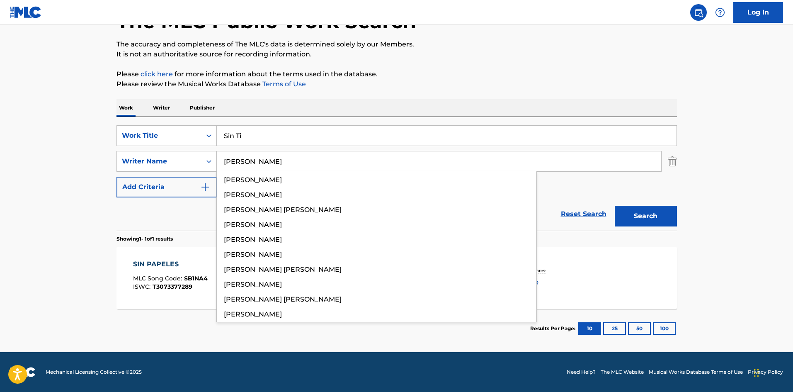
type input "[PERSON_NAME]"
click at [577, 79] on p "Please review the Musical Works Database Terms of Use" at bounding box center [397, 84] width 561 height 10
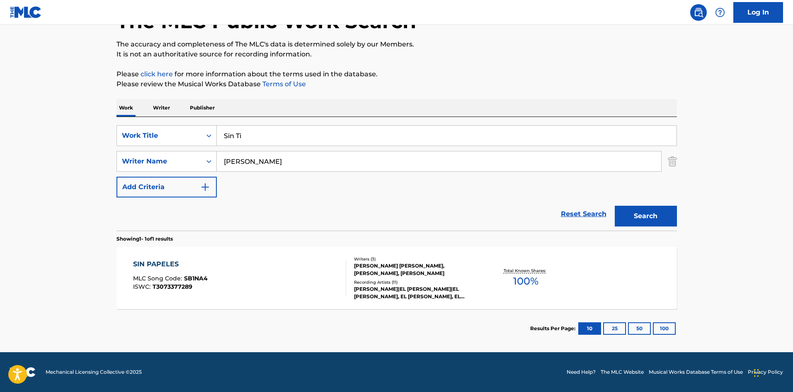
click at [633, 221] on button "Search" at bounding box center [646, 216] width 62 height 21
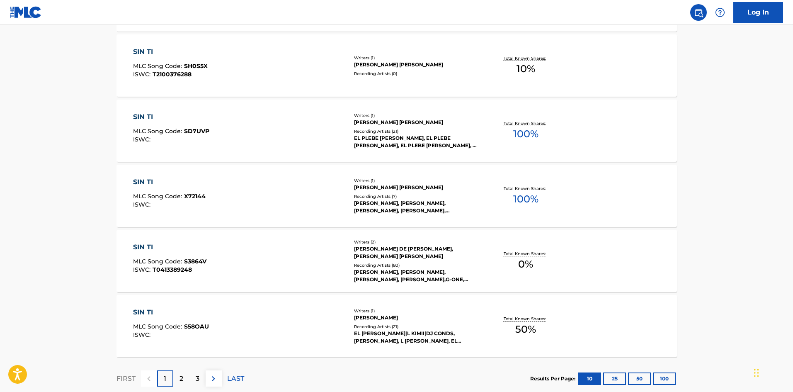
scroll to position [649, 0]
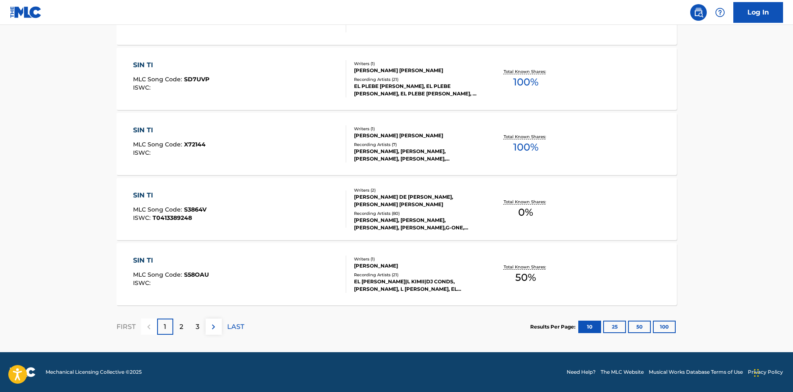
click at [267, 255] on div "SIN TI MLC Song Code : S58OAU ISWC : Writers ( 1 ) [PERSON_NAME] CONDE Recordin…" at bounding box center [397, 274] width 561 height 62
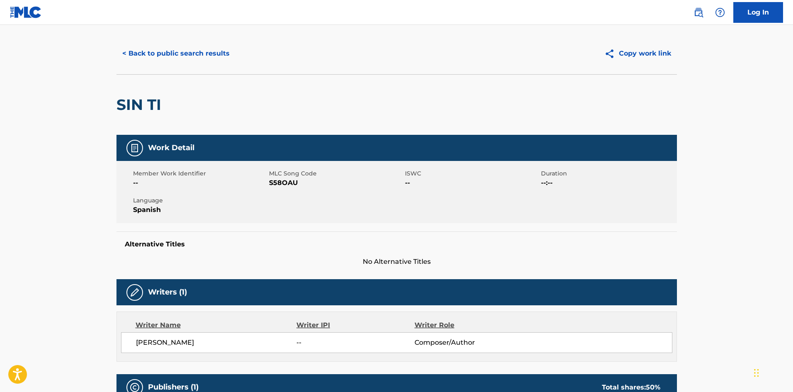
scroll to position [10, 0]
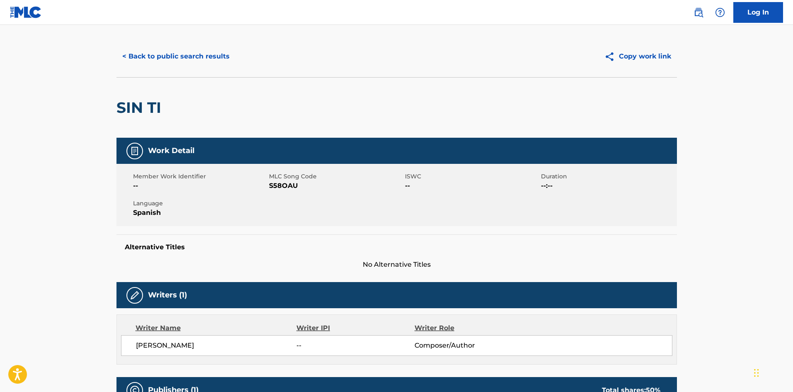
click at [281, 184] on span "S58OAU" at bounding box center [336, 186] width 134 height 10
click at [281, 185] on span "S58OAU" at bounding box center [336, 186] width 134 height 10
copy span "S58OAU"
click at [210, 53] on button "< Back to public search results" at bounding box center [176, 56] width 119 height 21
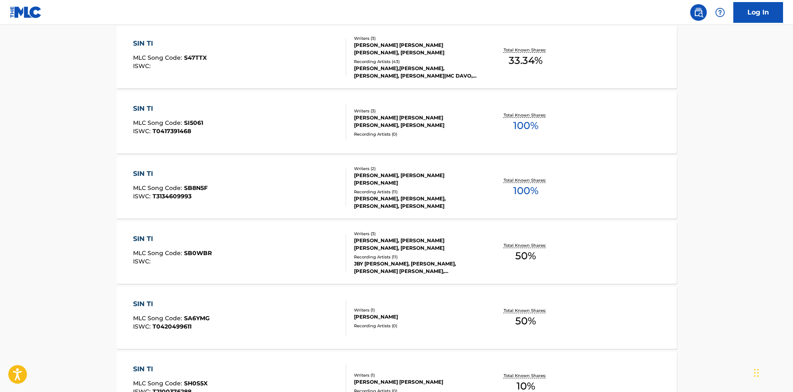
scroll to position [80, 0]
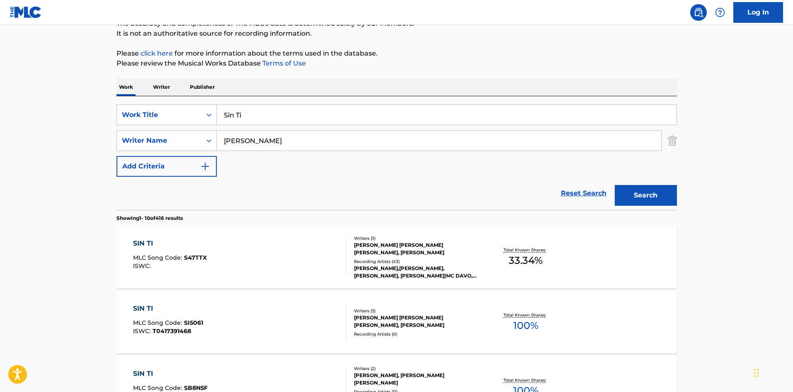
drag, startPoint x: 255, startPoint y: 114, endPoint x: 195, endPoint y: 104, distance: 60.5
click at [195, 104] on div "SearchWithCriteriae7c69d64-0bcb-4f5a-a197-8f0417415b56 Work Title Sin Ti Search…" at bounding box center [397, 153] width 561 height 114
paste input "top"
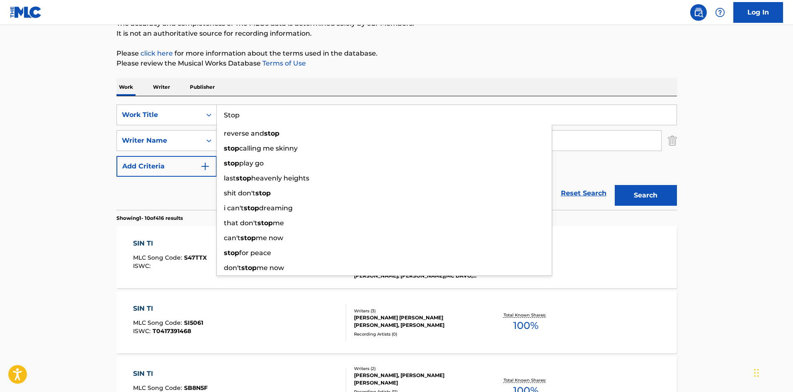
type input "Stop"
click at [626, 192] on button "Search" at bounding box center [646, 195] width 62 height 21
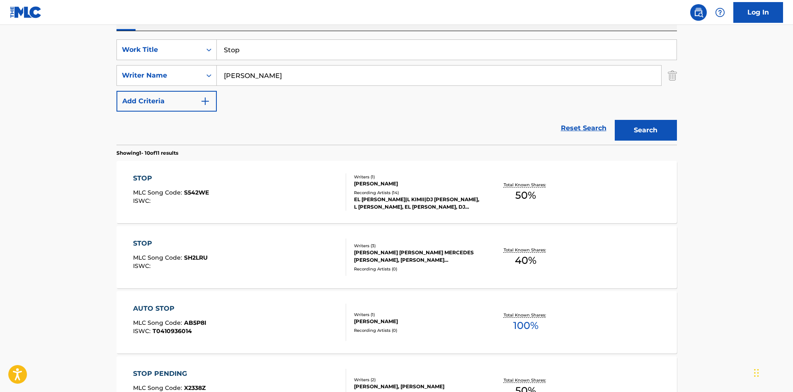
scroll to position [211, 0]
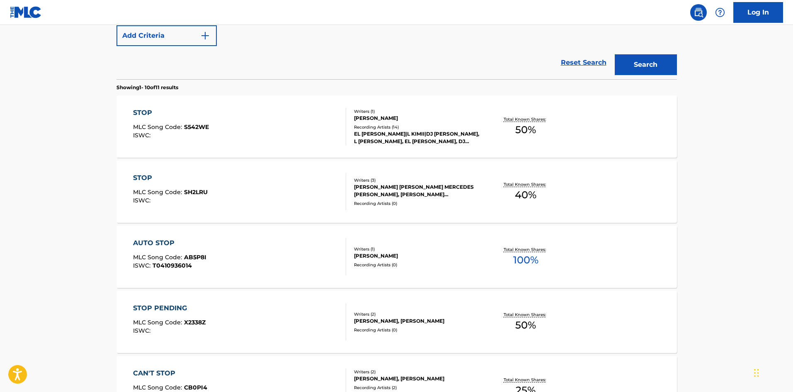
click at [295, 131] on div "STOP MLC Song Code : S542WE ISWC :" at bounding box center [239, 126] width 213 height 37
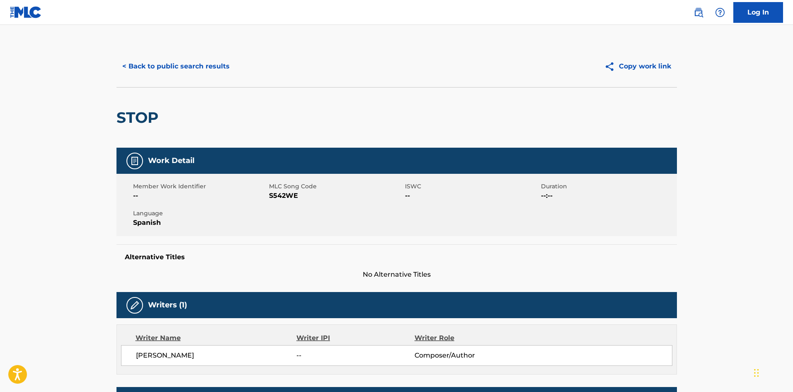
click at [293, 194] on span "S542WE" at bounding box center [336, 196] width 134 height 10
copy span "S542WE"
click at [219, 64] on button "< Back to public search results" at bounding box center [176, 66] width 119 height 21
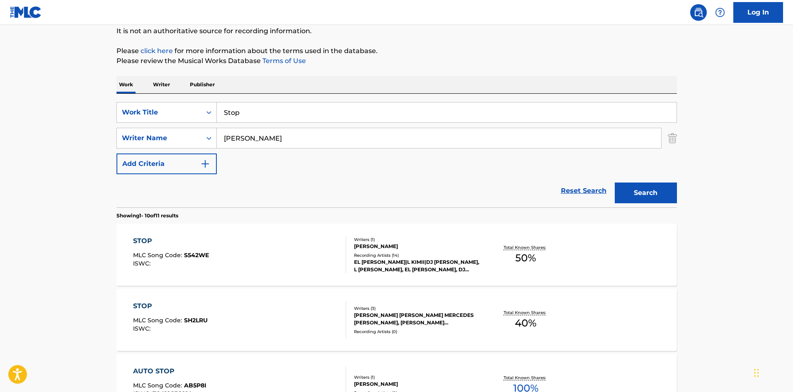
scroll to position [21, 0]
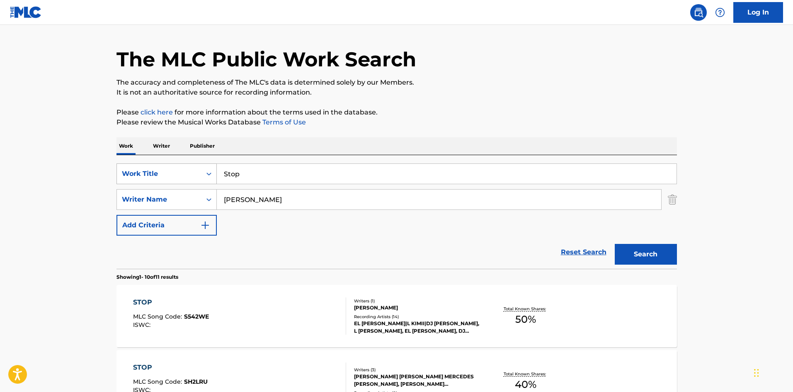
drag, startPoint x: 246, startPoint y: 174, endPoint x: 171, endPoint y: 171, distance: 75.1
click at [171, 171] on div "SearchWithCriteriae7c69d64-0bcb-4f5a-a197-8f0417415b56 Work Title Stop" at bounding box center [397, 173] width 561 height 21
paste input "Te Bajé"
type input "Te Bajé"
click at [643, 249] on button "Search" at bounding box center [646, 254] width 62 height 21
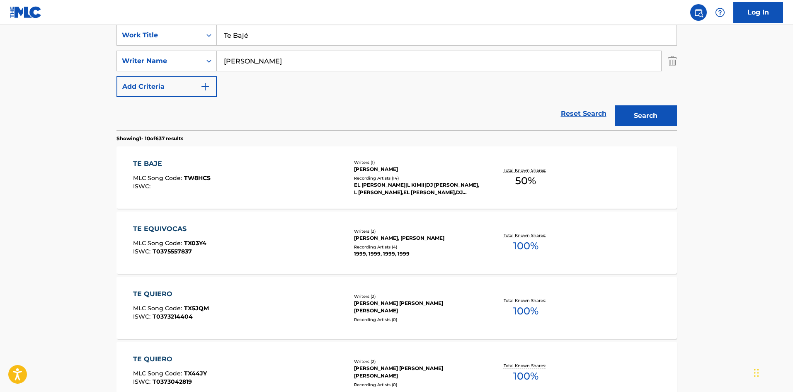
scroll to position [161, 0]
click at [279, 168] on div "TE BAJE MLC Song Code : TW8HCS ISWC :" at bounding box center [239, 176] width 213 height 37
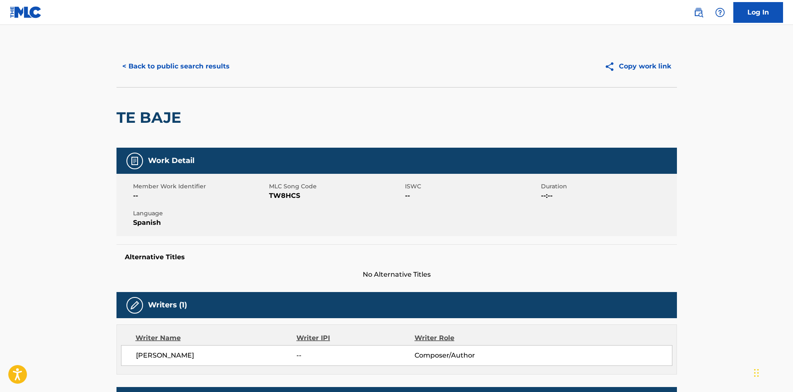
click at [282, 194] on span "TW8HCS" at bounding box center [336, 196] width 134 height 10
copy span "TW8HCS"
click at [193, 70] on button "< Back to public search results" at bounding box center [176, 66] width 119 height 21
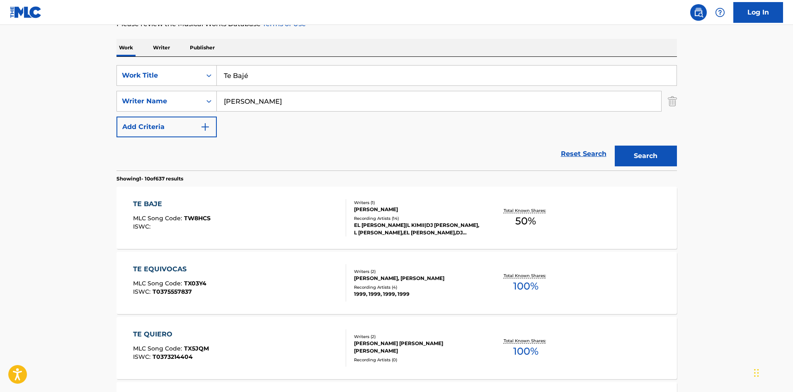
scroll to position [36, 0]
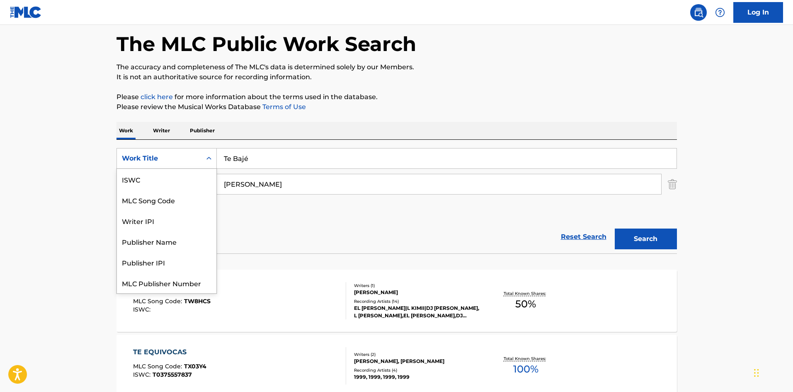
drag, startPoint x: 180, startPoint y: 158, endPoint x: 169, endPoint y: 152, distance: 12.4
click at [180, 157] on div "Work Title" at bounding box center [159, 158] width 75 height 10
click at [174, 175] on div "MLC Song Code" at bounding box center [167, 179] width 100 height 21
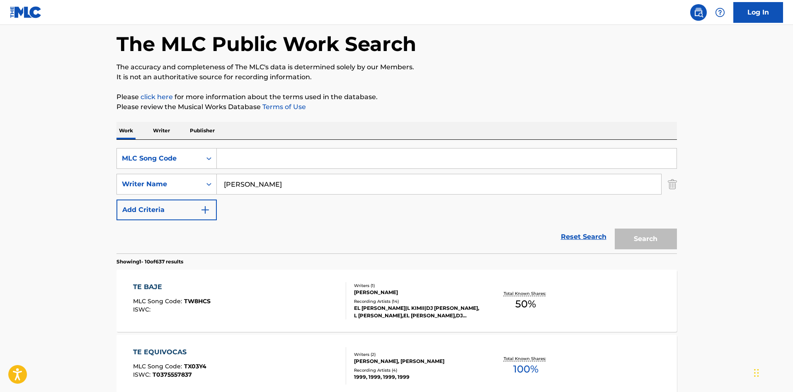
click at [247, 160] on input "Search Form" at bounding box center [447, 158] width 460 height 20
paste input "S542WE"
type input "S542WE"
drag, startPoint x: 267, startPoint y: 124, endPoint x: 248, endPoint y: 175, distance: 54.2
click at [268, 124] on div "Work Writer Publisher" at bounding box center [397, 130] width 561 height 17
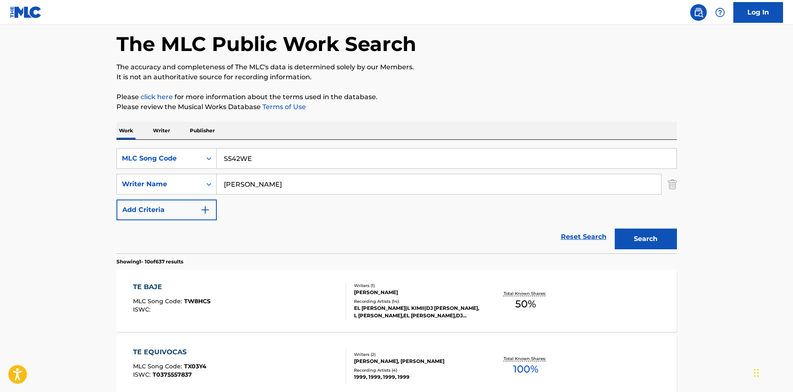
click at [233, 184] on input "[PERSON_NAME]" at bounding box center [439, 184] width 444 height 20
click at [665, 239] on button "Search" at bounding box center [646, 238] width 62 height 21
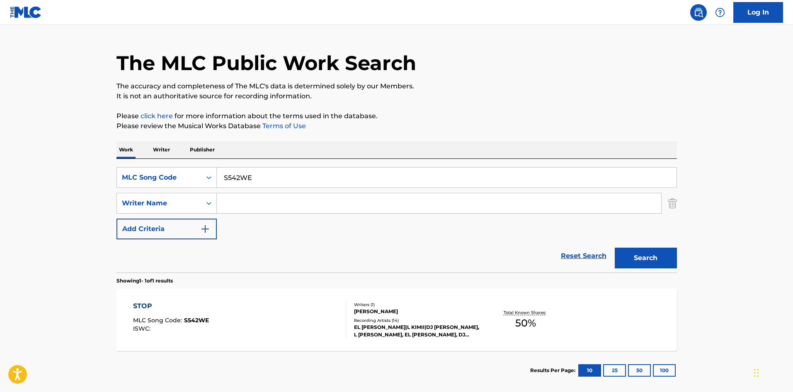
scroll to position [18, 0]
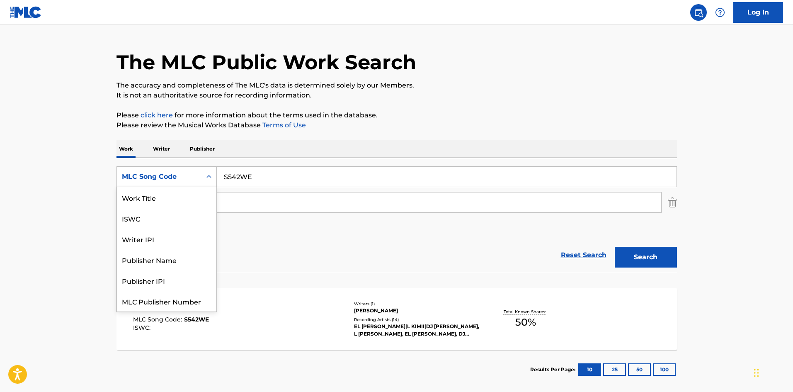
click at [189, 176] on div "MLC Song Code" at bounding box center [159, 177] width 75 height 10
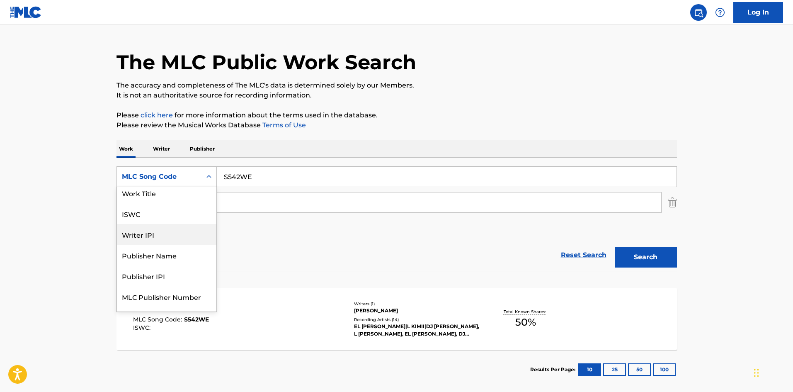
scroll to position [0, 0]
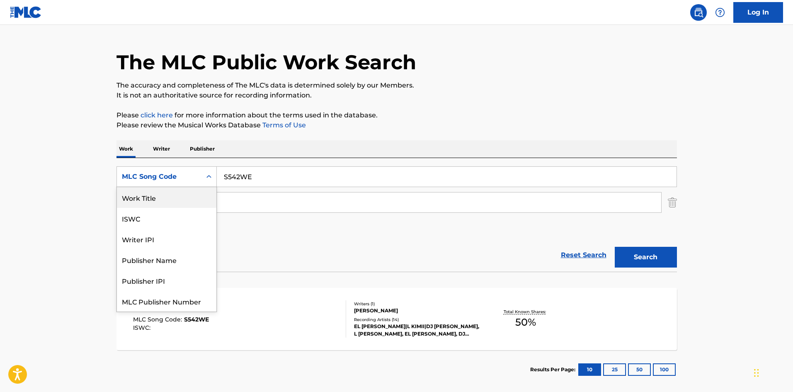
click at [188, 199] on div "Work Title" at bounding box center [167, 197] width 100 height 21
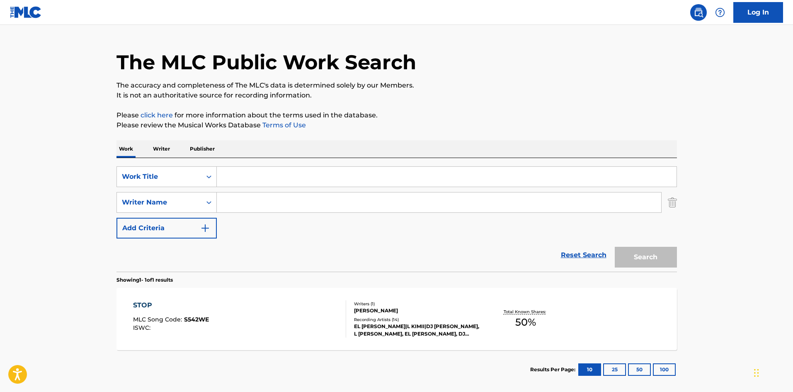
click at [256, 177] on input "Search Form" at bounding box center [447, 177] width 460 height 20
paste input "Despues De Las 12"
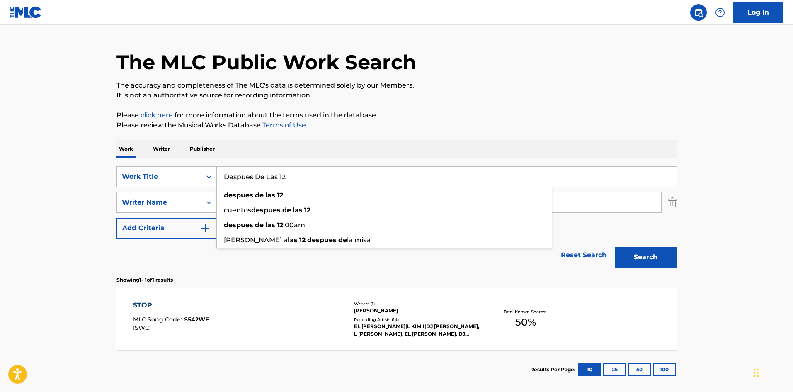
type input "Despues De Las 12"
click at [631, 255] on button "Search" at bounding box center [646, 257] width 62 height 21
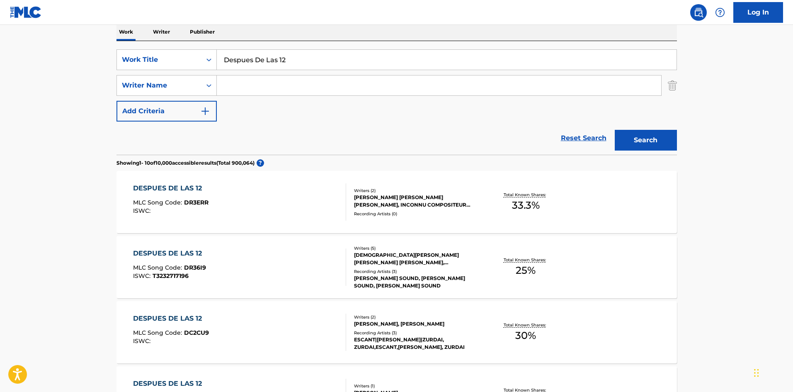
scroll to position [128, 0]
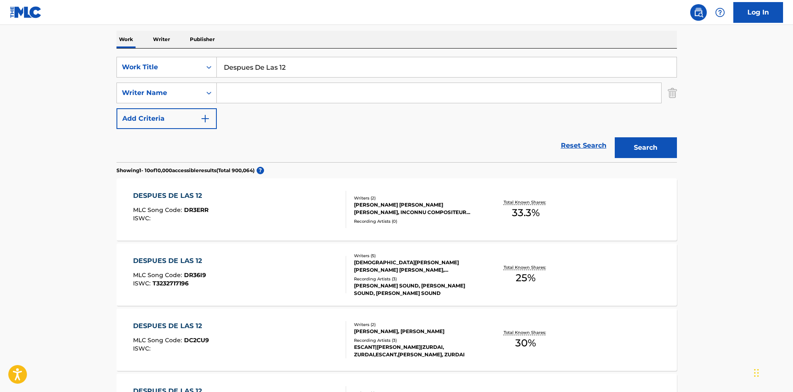
click at [249, 85] on input "Search Form" at bounding box center [439, 93] width 444 height 20
paste input "[PERSON_NAME]"
click at [672, 145] on button "Search" at bounding box center [646, 147] width 62 height 21
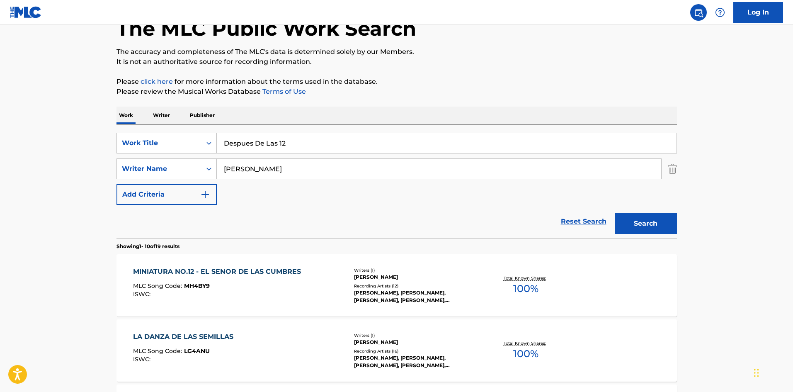
scroll to position [45, 0]
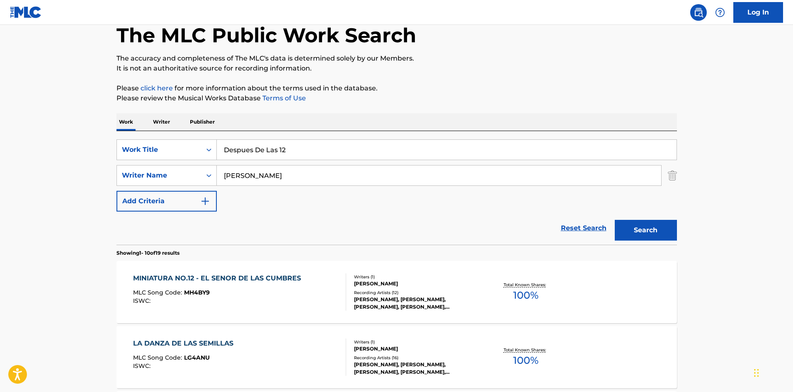
click at [239, 177] on input "[PERSON_NAME]" at bounding box center [439, 175] width 444 height 20
paste input "[PERSON_NAME]"
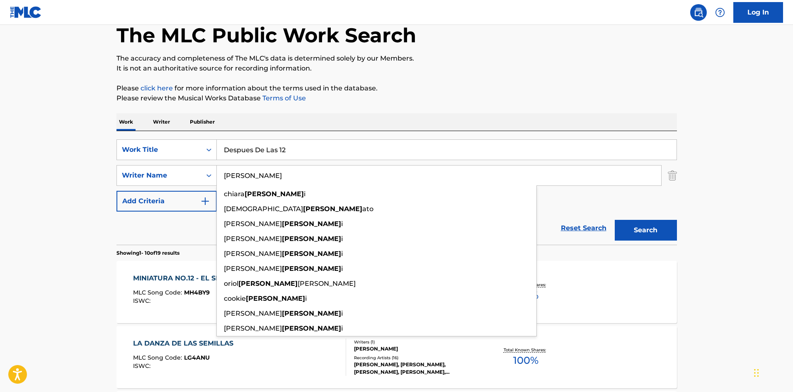
type input "[PERSON_NAME]"
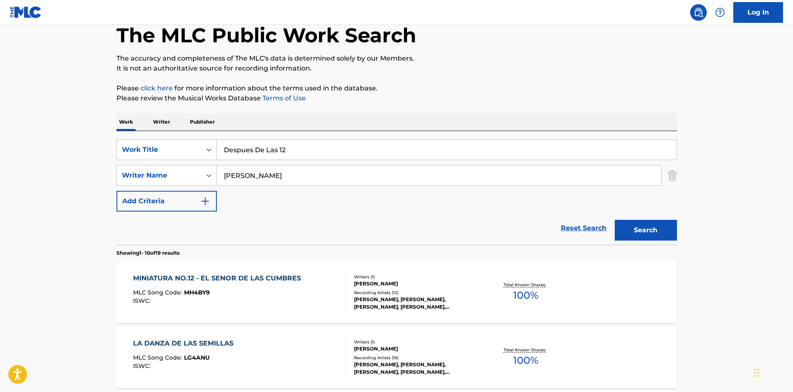
click at [652, 231] on button "Search" at bounding box center [646, 230] width 62 height 21
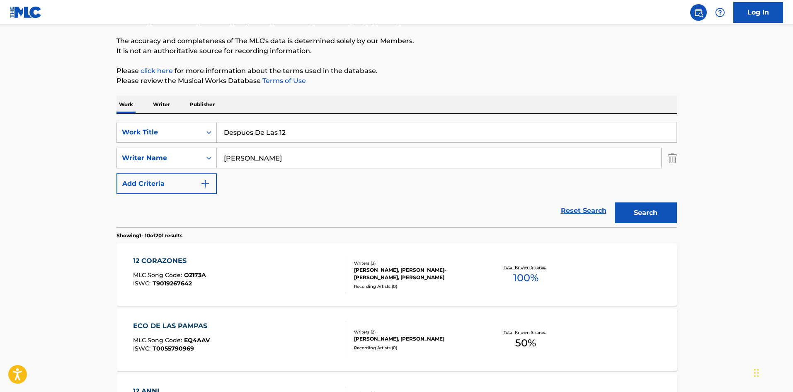
scroll to position [51, 0]
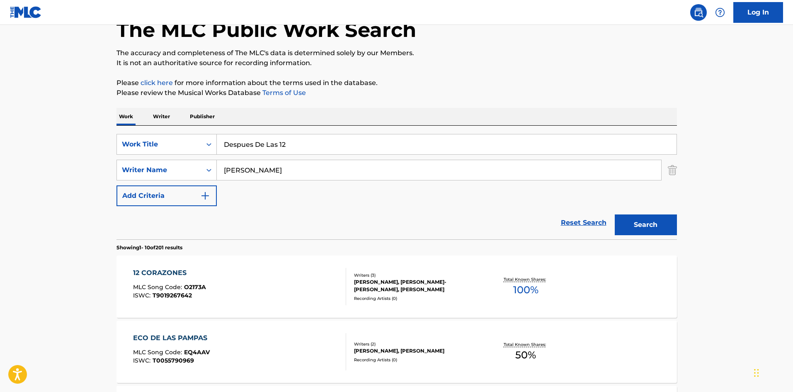
drag, startPoint x: 289, startPoint y: 144, endPoint x: 223, endPoint y: 144, distance: 65.9
click at [223, 144] on input "Despues De Las 12" at bounding box center [447, 144] width 460 height 20
paste input "Solo Llamame"
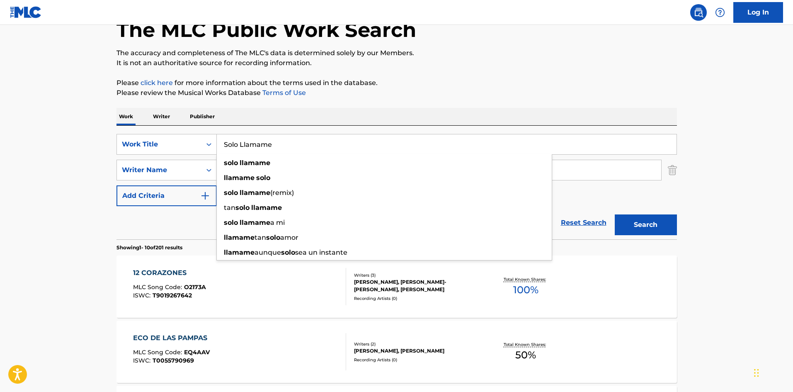
type input "Solo Llamame"
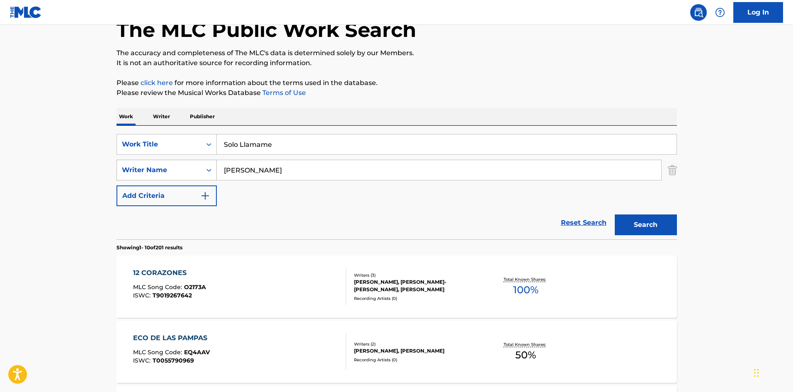
click at [212, 169] on div "SearchWithCriteriaa9284f2b-9ab7-470a-bab6-1efc7de1542f Writer Name [PERSON_NAME]" at bounding box center [397, 170] width 561 height 21
click at [620, 218] on button "Search" at bounding box center [646, 224] width 62 height 21
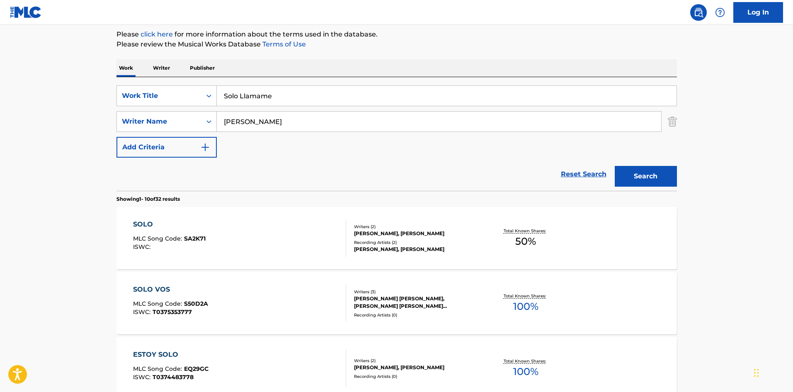
scroll to position [119, 0]
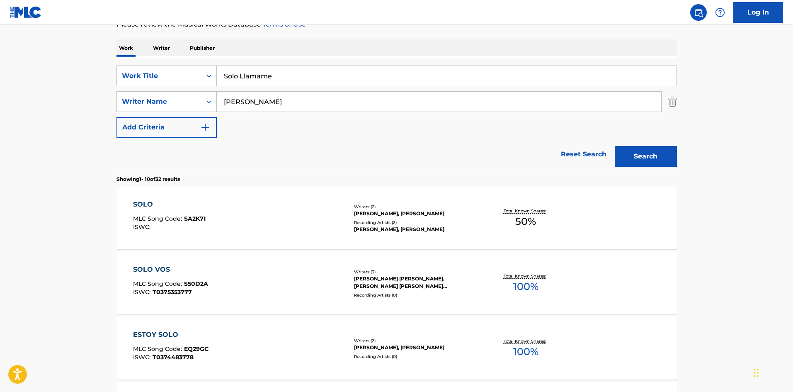
click at [236, 100] on input "[PERSON_NAME]" at bounding box center [439, 102] width 444 height 20
drag, startPoint x: 236, startPoint y: 100, endPoint x: 243, endPoint y: 99, distance: 6.3
click at [238, 100] on input "[PERSON_NAME]" at bounding box center [439, 102] width 444 height 20
paste input "[PERSON_NAME]"
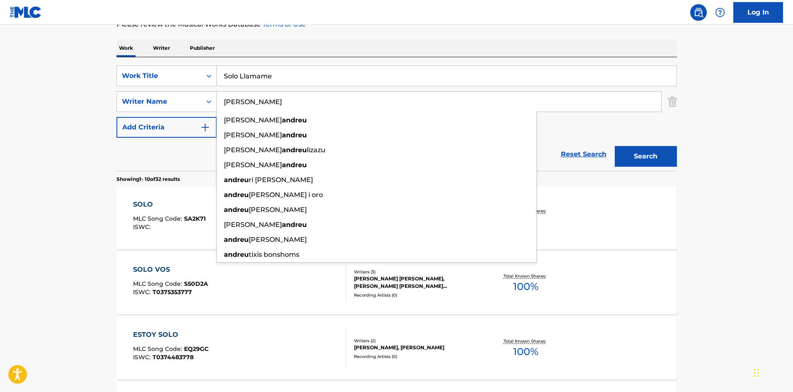
type input "[PERSON_NAME]"
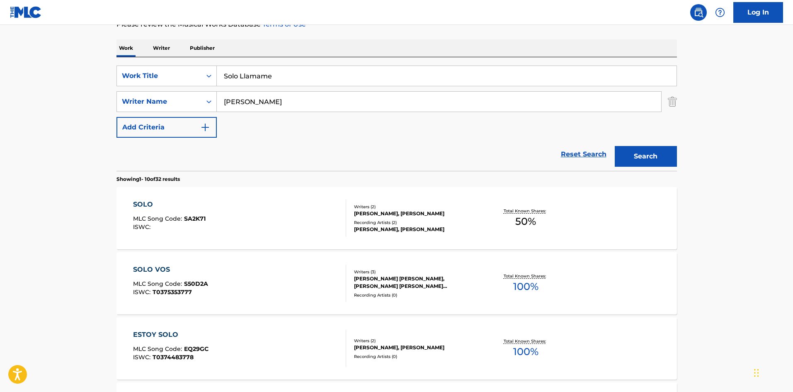
click at [631, 147] on button "Search" at bounding box center [646, 156] width 62 height 21
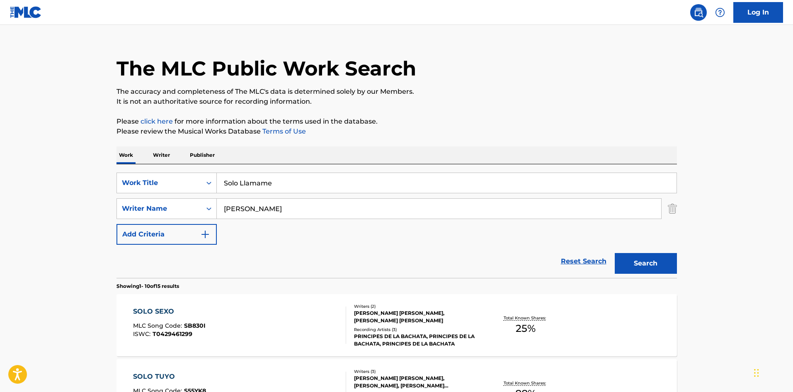
scroll to position [0, 0]
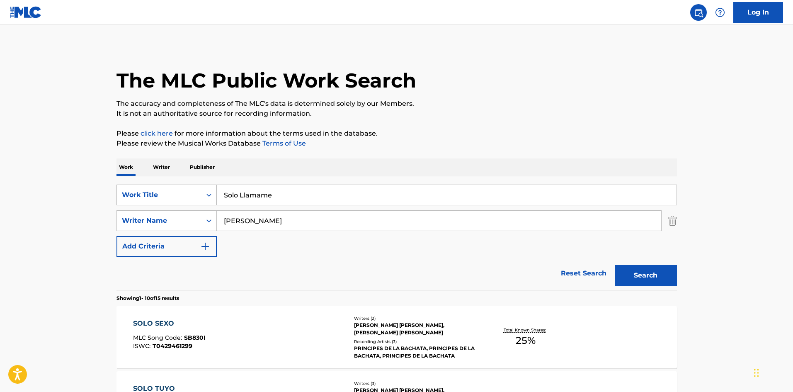
drag, startPoint x: 277, startPoint y: 196, endPoint x: 154, endPoint y: 187, distance: 123.5
click at [154, 187] on div "SearchWithCriteria6f768767-853d-435a-ae5a-962d2001a270 Work Title Solo Llamame" at bounding box center [397, 195] width 561 height 21
paste input "Desde cero"
type input "Desde cero"
drag, startPoint x: 437, startPoint y: 60, endPoint x: 418, endPoint y: 91, distance: 36.3
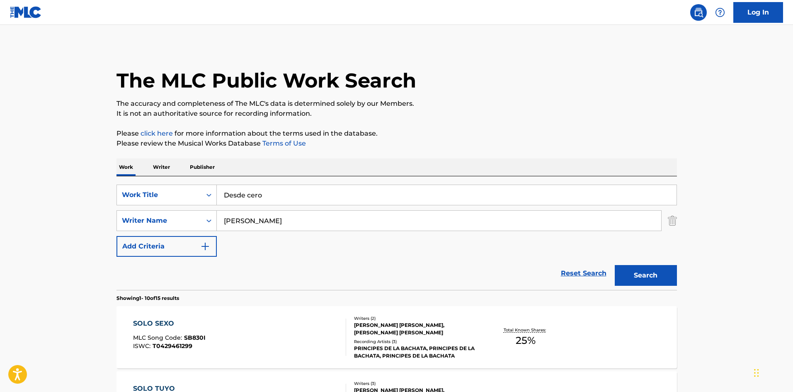
click at [437, 59] on div "The MLC Public Work Search" at bounding box center [397, 76] width 561 height 61
click at [235, 221] on input "[PERSON_NAME]" at bounding box center [439, 221] width 444 height 20
paste input "Search Form"
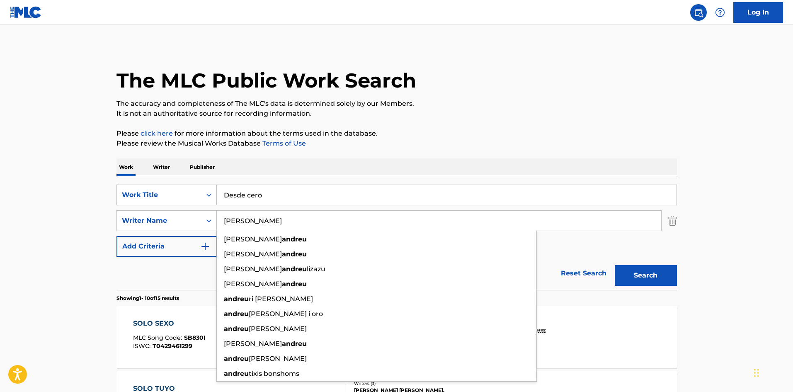
type input "[PERSON_NAME]"
click at [628, 263] on div "Search" at bounding box center [644, 273] width 66 height 33
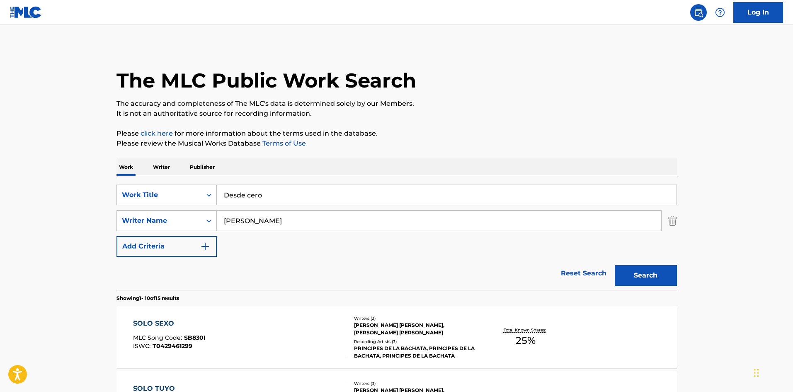
scroll to position [83, 0]
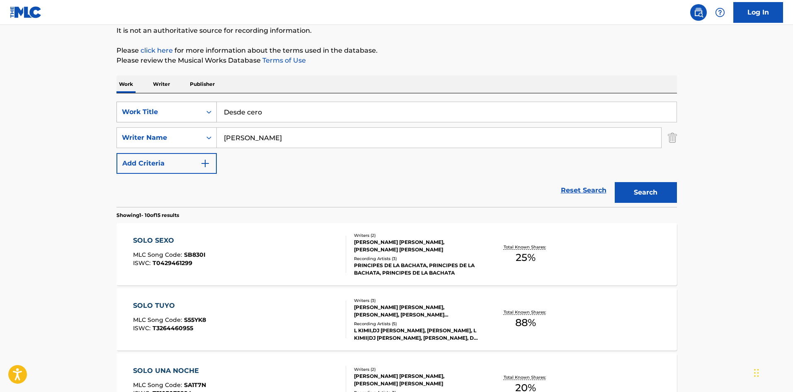
drag, startPoint x: 271, startPoint y: 111, endPoint x: 189, endPoint y: 106, distance: 82.6
click at [189, 106] on div "SearchWithCriteria6f768767-853d-435a-ae5a-962d2001a270 Work Title Desde cero" at bounding box center [397, 112] width 561 height 21
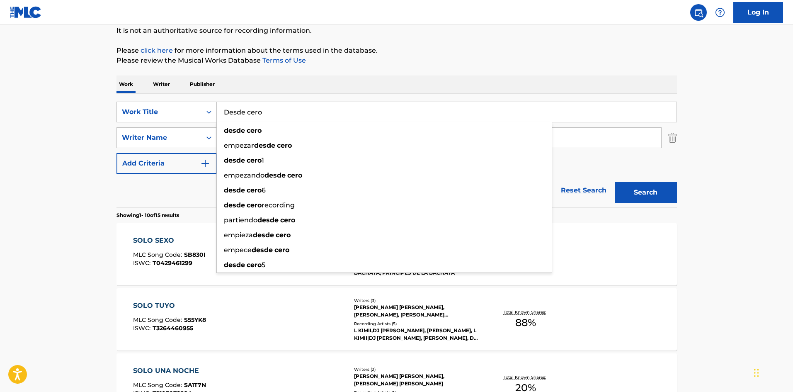
click at [355, 85] on div "Work Writer Publisher" at bounding box center [397, 83] width 561 height 17
drag, startPoint x: 259, startPoint y: 107, endPoint x: 203, endPoint y: 103, distance: 56.1
click at [204, 106] on div "SearchWithCriteria6f768767-853d-435a-ae5a-962d2001a270 Work Title Desde cero de…" at bounding box center [397, 112] width 561 height 21
click at [233, 140] on div "empezar desde cero" at bounding box center [384, 145] width 335 height 15
type input "empezar desde cero"
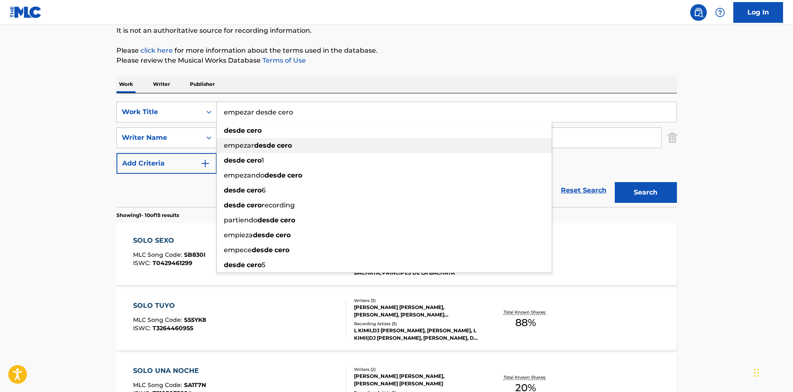
click at [233, 140] on input "[PERSON_NAME]" at bounding box center [439, 138] width 444 height 20
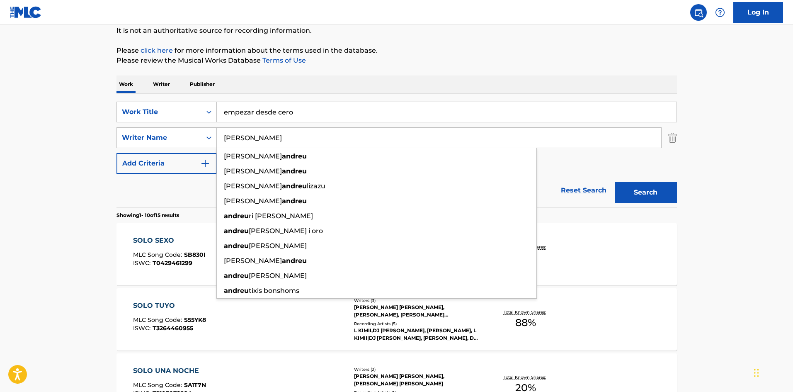
paste input "[PERSON_NAME]"
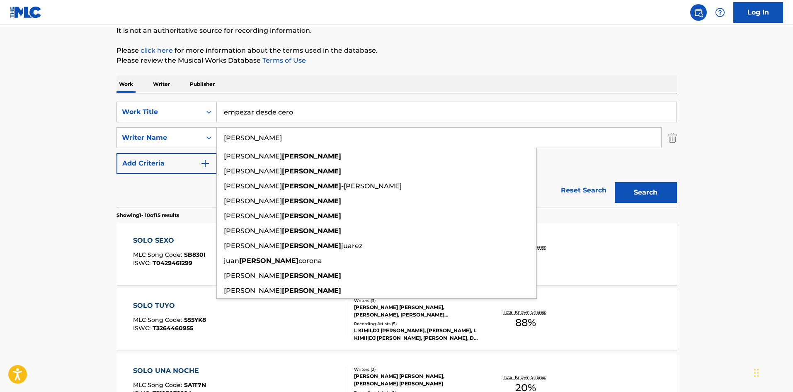
type input "[PERSON_NAME]"
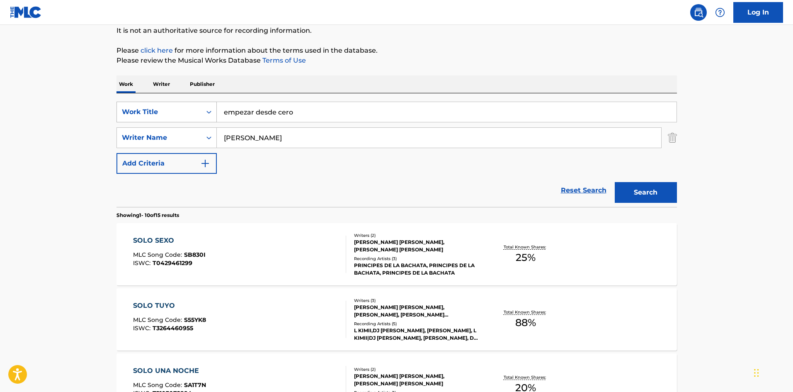
drag, startPoint x: 256, startPoint y: 109, endPoint x: 197, endPoint y: 110, distance: 58.5
click at [202, 111] on div "SearchWithCriteria6f768767-853d-435a-ae5a-962d2001a270 Work Title empezar desde…" at bounding box center [397, 112] width 561 height 21
click at [385, 61] on p "Please review the Musical Works Database Terms of Use" at bounding box center [397, 61] width 561 height 10
click at [644, 197] on button "Search" at bounding box center [646, 192] width 62 height 21
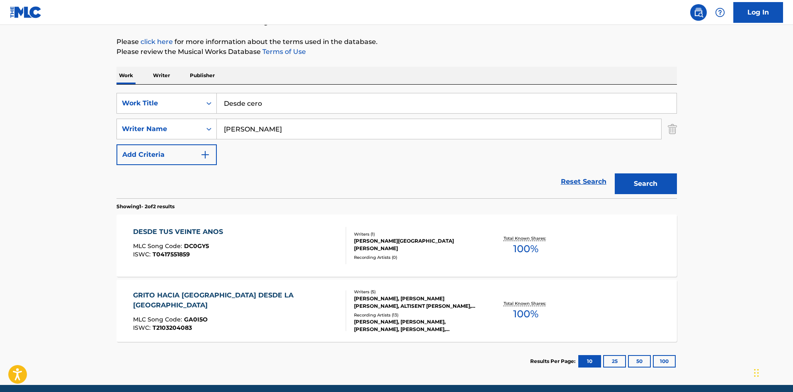
scroll to position [98, 0]
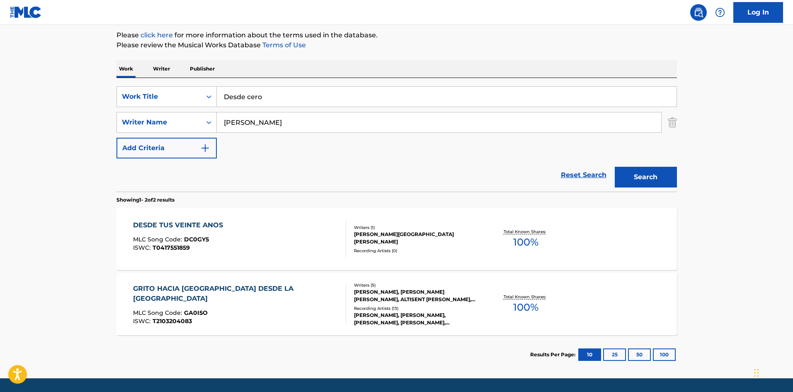
drag, startPoint x: 274, startPoint y: 98, endPoint x: 162, endPoint y: 76, distance: 113.7
click at [162, 76] on div "Work Writer Publisher SearchWithCriteria6f768767-853d-435a-ae5a-962d2001a270 Wo…" at bounding box center [397, 217] width 561 height 314
paste input "Tu Eres Un [PERSON_NAME]"
type input "Tu Eres Un [PERSON_NAME]"
click at [403, 51] on div "The MLC Public Work Search The accuracy and completeness of The MLC's data is d…" at bounding box center [397, 160] width 580 height 427
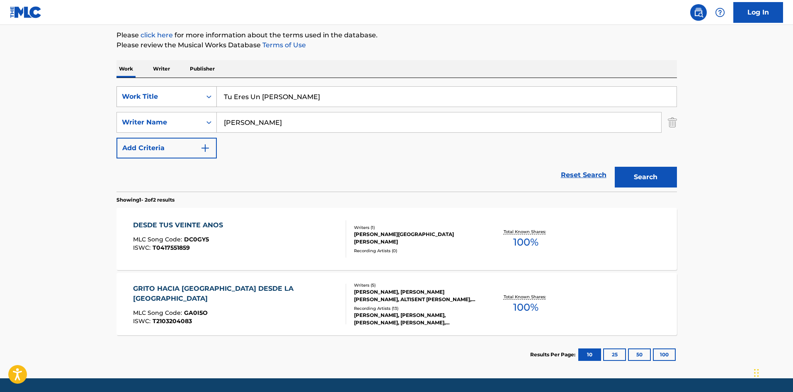
drag, startPoint x: 257, startPoint y: 123, endPoint x: 161, endPoint y: 103, distance: 98.1
click at [159, 104] on div "SearchWithCriteria6f768767-853d-435a-ae5a-962d2001a270 Work Title Tu Eres Un [P…" at bounding box center [397, 122] width 561 height 72
click at [646, 172] on button "Search" at bounding box center [646, 177] width 62 height 21
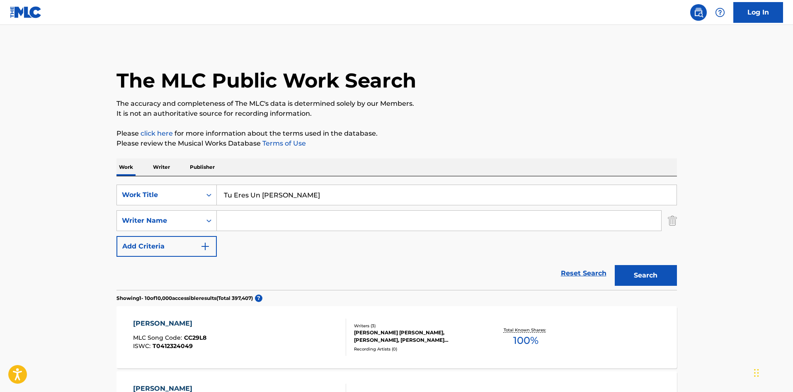
click at [255, 218] on input "Search Form" at bounding box center [439, 221] width 444 height 20
paste input "[PERSON_NAME]"
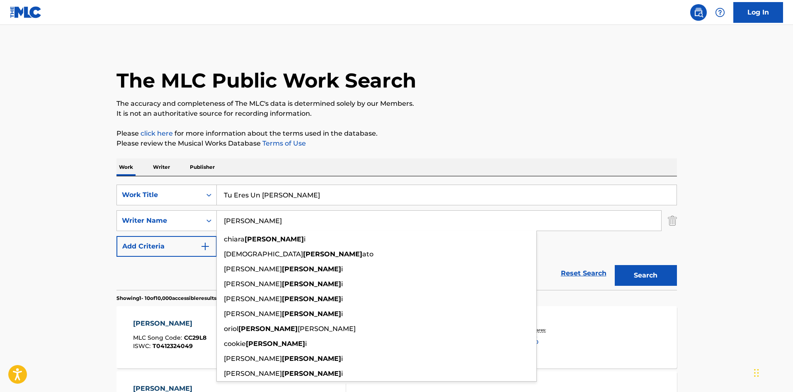
click at [655, 272] on button "Search" at bounding box center [646, 275] width 62 height 21
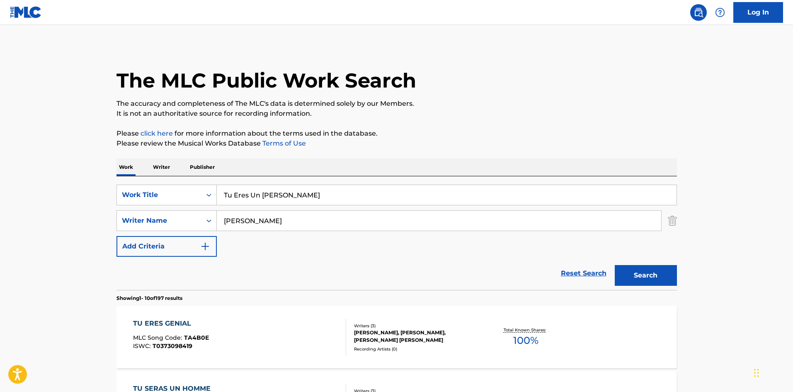
scroll to position [41, 0]
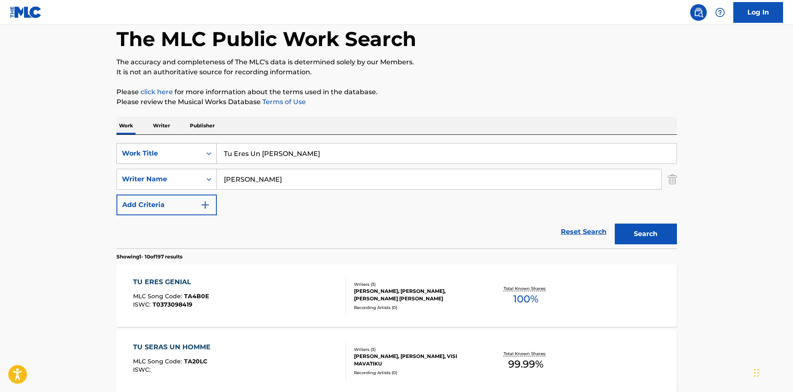
drag, startPoint x: 282, startPoint y: 152, endPoint x: 182, endPoint y: 147, distance: 100.5
click at [182, 147] on div "SearchWithCriteria6f768767-853d-435a-ae5a-962d2001a270 Work Title Tu Eres Un [P…" at bounding box center [397, 153] width 561 height 21
click at [234, 173] on input "[PERSON_NAME]" at bounding box center [439, 179] width 444 height 20
paste input "[PERSON_NAME]"
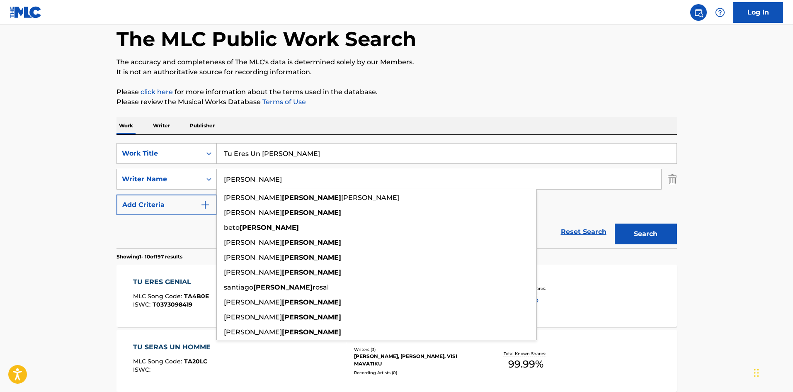
click at [244, 177] on input "[PERSON_NAME]" at bounding box center [439, 179] width 444 height 20
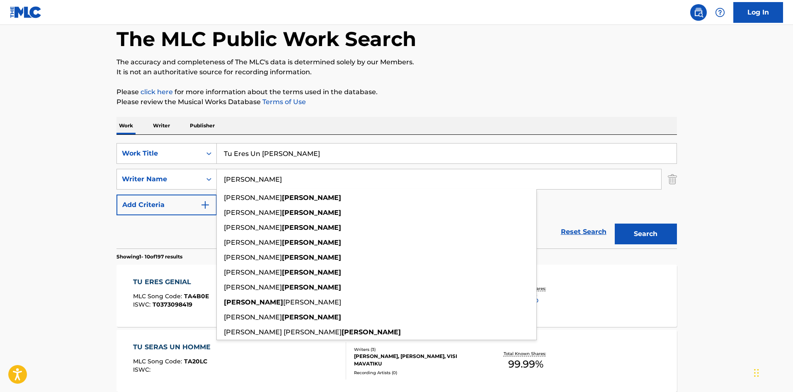
type input "[PERSON_NAME]"
click at [626, 236] on button "Search" at bounding box center [646, 233] width 62 height 21
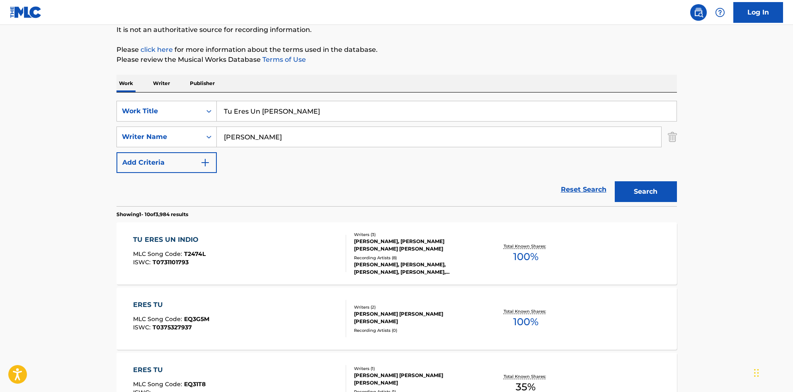
scroll to position [87, 0]
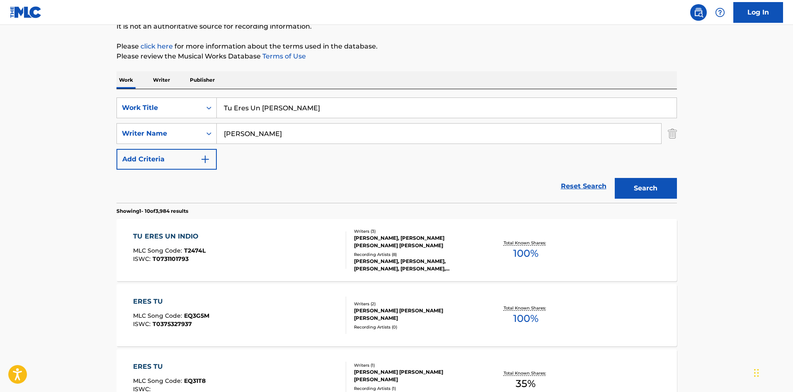
drag, startPoint x: 284, startPoint y: 109, endPoint x: 191, endPoint y: 92, distance: 94.6
click at [191, 92] on div "SearchWithCriteria6f768767-853d-435a-ae5a-962d2001a270 Work Title Tu Eres Un [P…" at bounding box center [397, 146] width 561 height 114
paste input "[PERSON_NAME]"
click at [299, 107] on input "[PERSON_NAME]" at bounding box center [447, 108] width 460 height 20
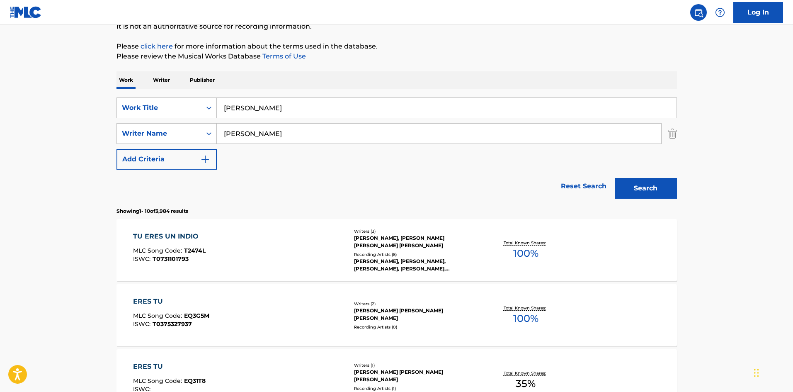
type input "[PERSON_NAME]"
click at [243, 131] on input "[PERSON_NAME]" at bounding box center [439, 134] width 444 height 20
paste input "[PERSON_NAME]"
type input "[PERSON_NAME]"
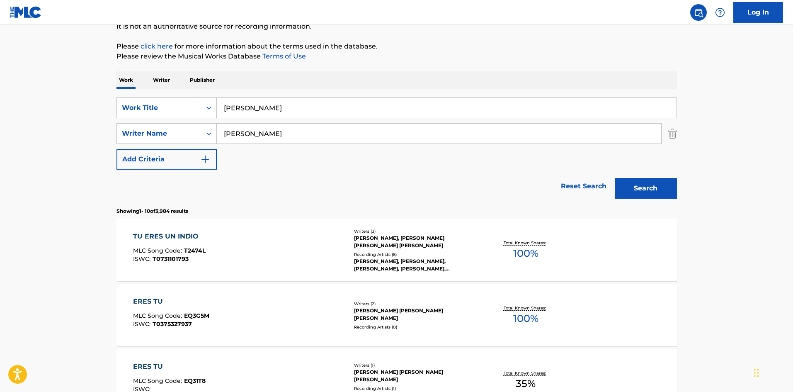
drag, startPoint x: 255, startPoint y: 107, endPoint x: 383, endPoint y: 120, distance: 128.8
click at [377, 111] on input "[PERSON_NAME]" at bounding box center [447, 108] width 460 height 20
type input "Lucky"
drag, startPoint x: 638, startPoint y: 182, endPoint x: 632, endPoint y: 158, distance: 25.1
click at [638, 182] on button "Search" at bounding box center [646, 188] width 62 height 21
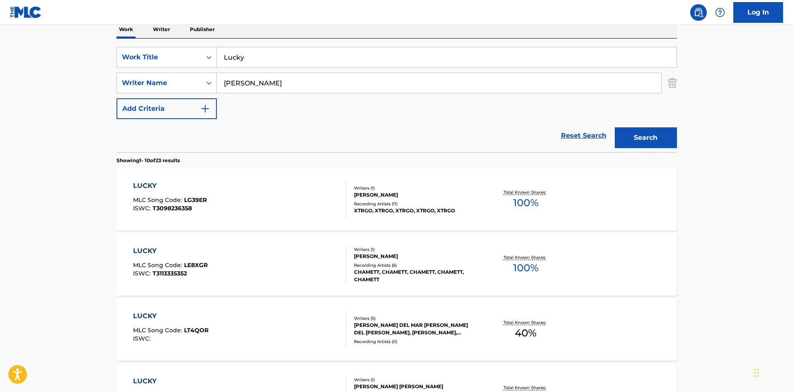
scroll to position [139, 0]
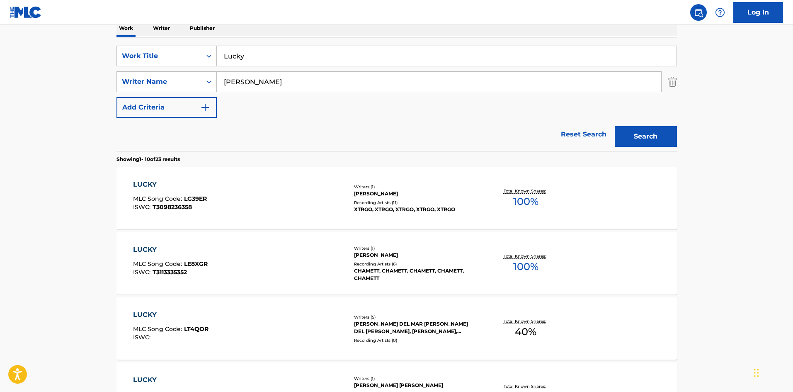
click at [291, 87] on input "[PERSON_NAME]" at bounding box center [439, 82] width 444 height 20
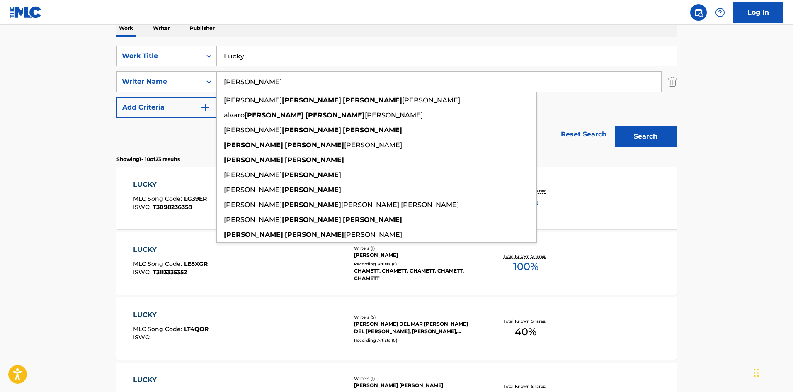
type input "[PERSON_NAME]"
click at [615, 126] on button "Search" at bounding box center [646, 136] width 62 height 21
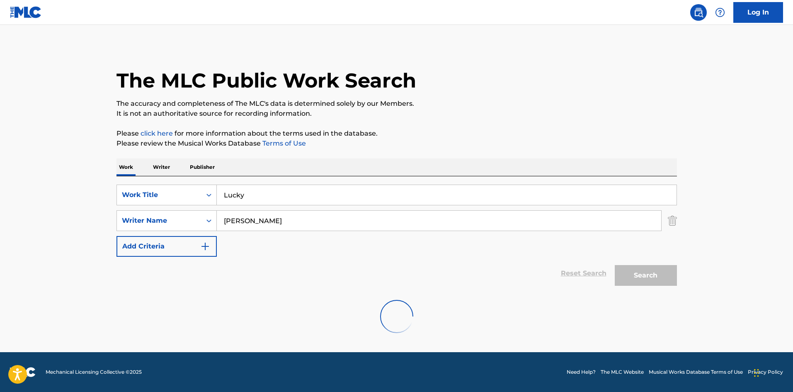
scroll to position [0, 0]
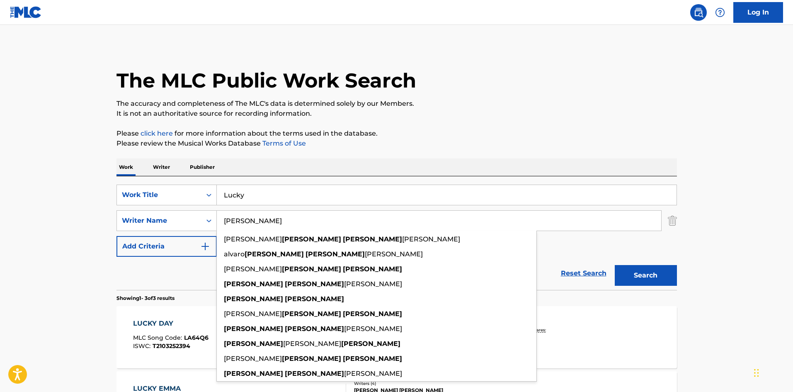
click at [499, 127] on div "The MLC Public Work Search The accuracy and completeness of The MLC's data is d…" at bounding box center [397, 292] width 580 height 492
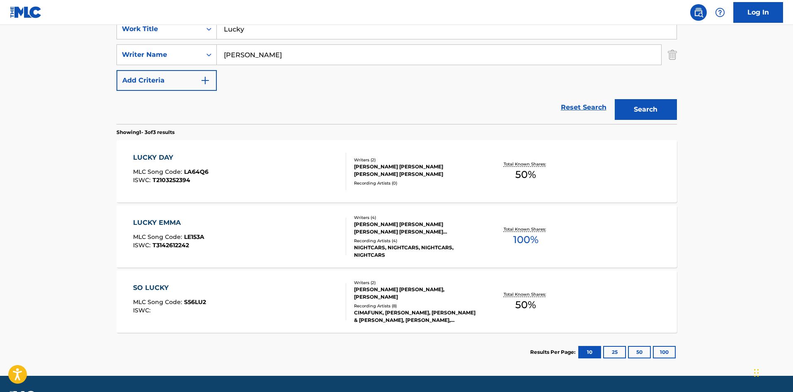
scroll to position [41, 0]
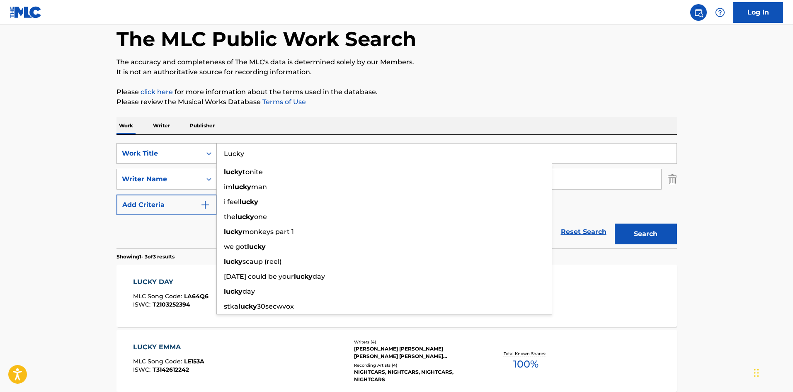
drag, startPoint x: 250, startPoint y: 155, endPoint x: 203, endPoint y: 145, distance: 48.3
click at [199, 146] on div "SearchWithCriteria6f768767-853d-435a-ae5a-962d2001a270 Work Title Lucky lucky t…" at bounding box center [397, 153] width 561 height 21
paste input "Maltratame"
type input "Maltratame"
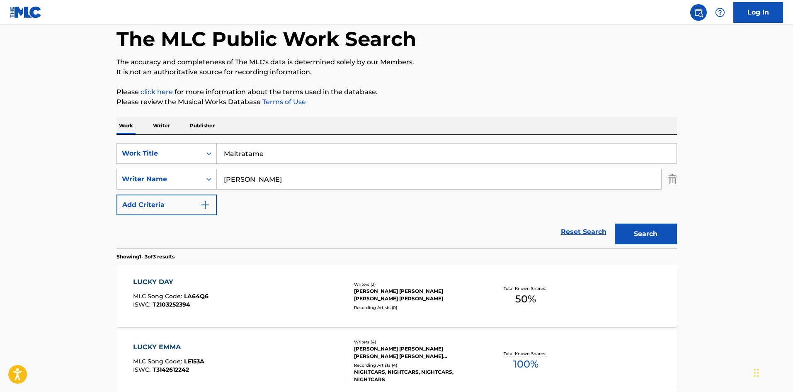
click at [301, 127] on div "Work Writer Publisher" at bounding box center [397, 125] width 561 height 17
drag, startPoint x: 216, startPoint y: 169, endPoint x: 197, endPoint y: 167, distance: 20.0
click at [197, 167] on div "SearchWithCriteria6f768767-853d-435a-ae5a-962d2001a270 Work Title Maltratame Se…" at bounding box center [397, 179] width 561 height 72
paste input "Search Form"
click at [406, 107] on div "The MLC Public Work Search The accuracy and completeness of The MLC's data is d…" at bounding box center [397, 250] width 580 height 492
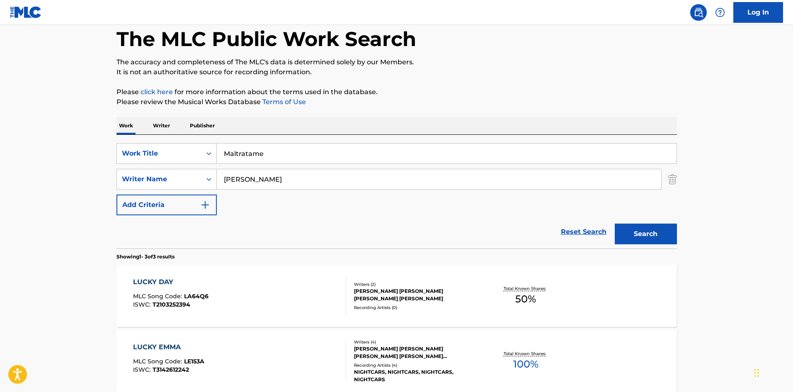
click at [661, 236] on button "Search" at bounding box center [646, 233] width 62 height 21
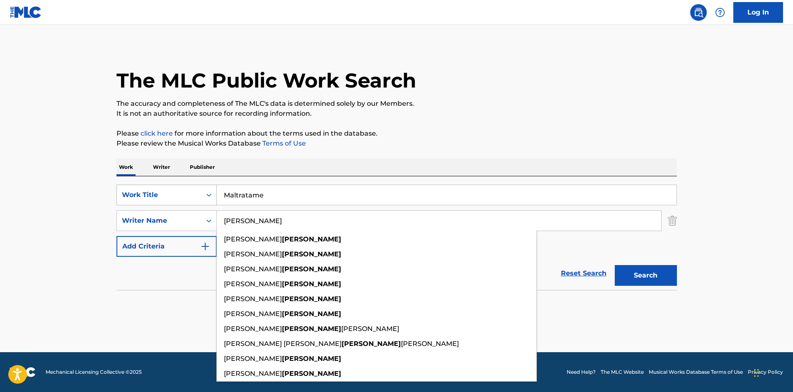
click at [156, 200] on div "SearchWithCriteria6f768767-853d-435a-ae5a-962d2001a270 Work Title Maltratame Se…" at bounding box center [397, 221] width 561 height 72
paste input "[PERSON_NAME]"
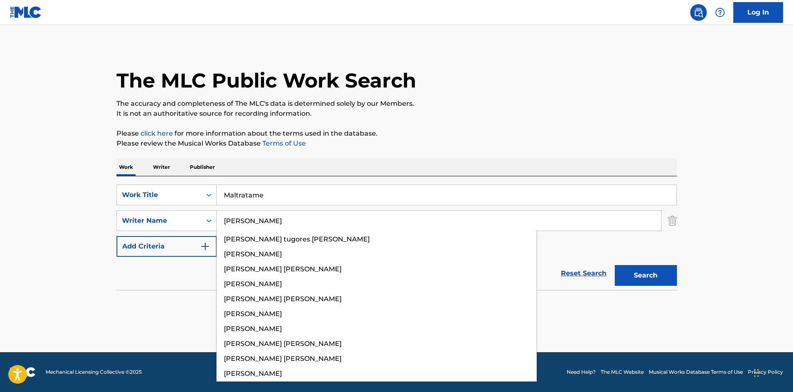
type input "[PERSON_NAME]"
click at [431, 140] on p "Please review the Musical Works Database Terms of Use" at bounding box center [397, 143] width 561 height 10
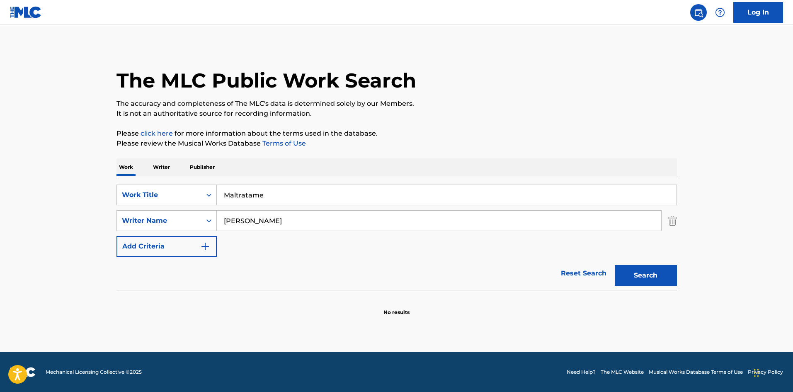
drag, startPoint x: 665, startPoint y: 277, endPoint x: 659, endPoint y: 277, distance: 5.8
click at [665, 276] on button "Search" at bounding box center [646, 275] width 62 height 21
drag, startPoint x: 221, startPoint y: 186, endPoint x: 205, endPoint y: 182, distance: 15.9
click at [205, 182] on div "SearchWithCriteria6f768767-853d-435a-ae5a-962d2001a270 Work Title Maltratame Se…" at bounding box center [397, 233] width 561 height 114
paste input "Prosaico 2 [PERSON_NAME] [PERSON_NAME] [PERSON_NAME]"
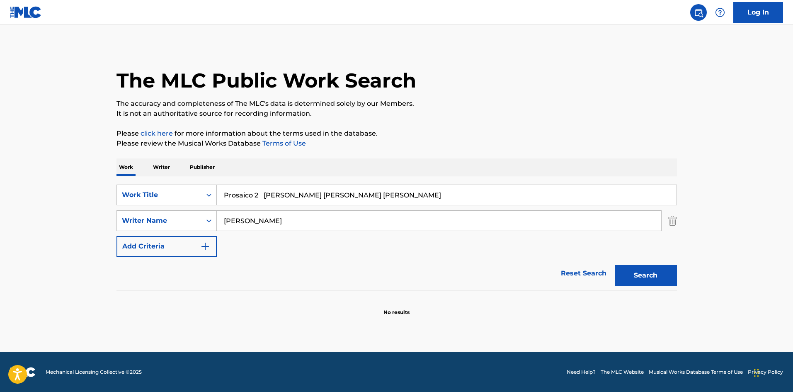
click at [449, 90] on div "The MLC Public Work Search" at bounding box center [397, 76] width 561 height 61
click at [357, 194] on input "Prosaico 2 [PERSON_NAME] [PERSON_NAME] [PERSON_NAME]" at bounding box center [447, 195] width 460 height 20
drag, startPoint x: 357, startPoint y: 194, endPoint x: 292, endPoint y: 224, distance: 71.0
click at [357, 193] on input "Prosaico 2 [PERSON_NAME] [PERSON_NAME] [PERSON_NAME]" at bounding box center [447, 195] width 460 height 20
type input "Prosaico 2 [PERSON_NAME] [PERSON_NAME]"
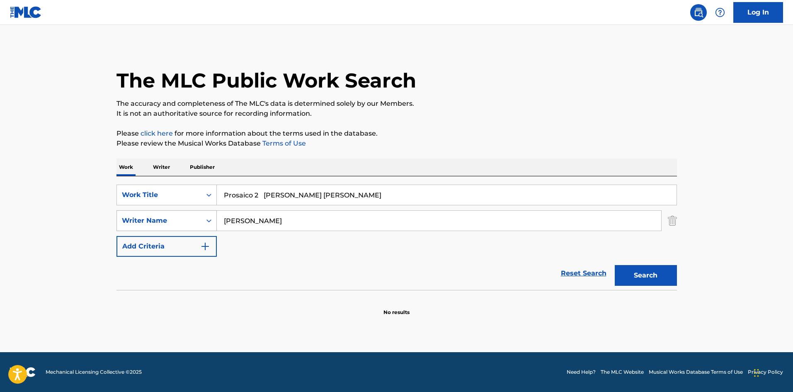
click at [184, 218] on div "SearchWithCriteriaa9284f2b-9ab7-470a-bab6-1efc7de1542f Writer Name [PERSON_NAME]" at bounding box center [397, 220] width 561 height 21
paste input "[PERSON_NAME]"
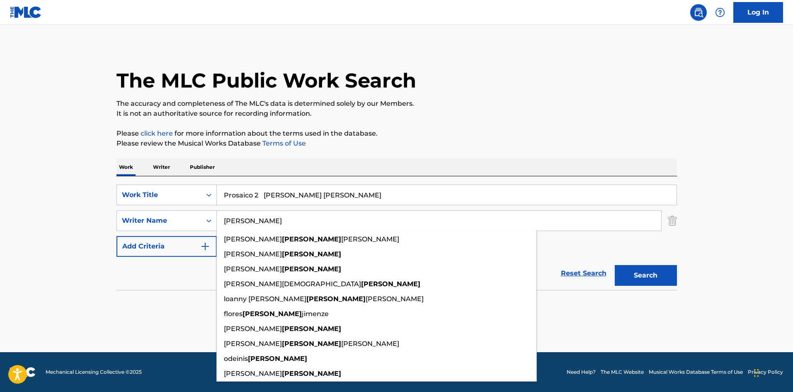
type input "[PERSON_NAME]"
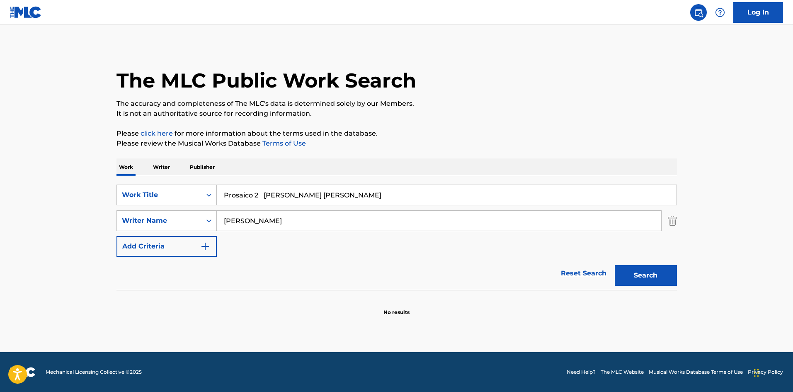
drag, startPoint x: 325, startPoint y: 198, endPoint x: 376, endPoint y: 204, distance: 51.0
click at [376, 204] on input "Prosaico 2 [PERSON_NAME] [PERSON_NAME]" at bounding box center [447, 195] width 460 height 20
type input "Prosaico 2"
click at [653, 271] on button "Search" at bounding box center [646, 275] width 62 height 21
